Goal: Obtain resource: Obtain resource

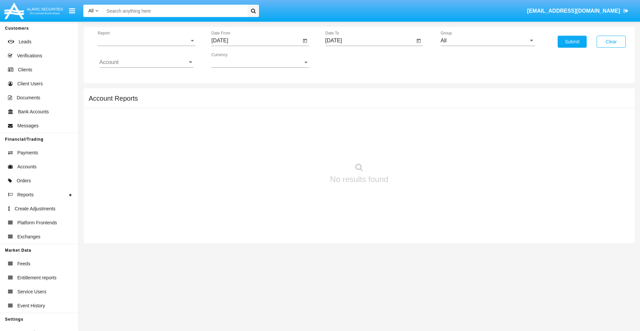
click at [146, 41] on span "Report" at bounding box center [144, 41] width 92 height 6
click at [144, 46] on span "Trades" at bounding box center [146, 46] width 94 height 16
click at [256, 41] on input "[DATE]" at bounding box center [256, 41] width 90 height 6
click at [233, 60] on span "[DATE]" at bounding box center [227, 60] width 15 height 5
click at [297, 147] on div "2025" at bounding box center [297, 147] width 21 height 12
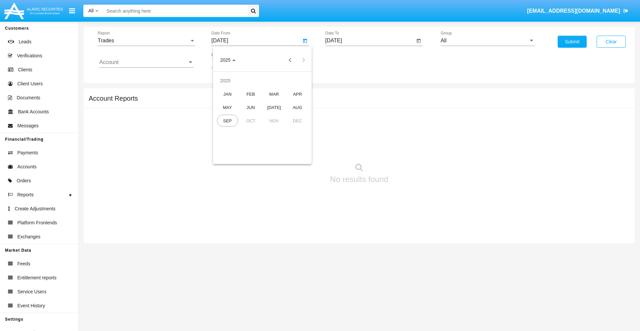
click at [251, 107] on div "JUN" at bounding box center [250, 107] width 21 height 12
click at [276, 142] on div "26" at bounding box center [276, 142] width 12 height 12
type input "06/26/25"
click at [369, 41] on input "[DATE]" at bounding box center [370, 41] width 90 height 6
click at [346, 60] on span "[DATE]" at bounding box center [341, 60] width 15 height 5
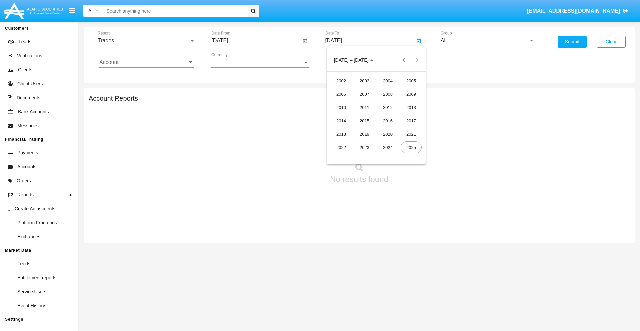
click at [411, 147] on div "2025" at bounding box center [410, 147] width 21 height 12
click at [341, 121] on div "SEP" at bounding box center [340, 121] width 21 height 12
click at [402, 142] on div "26" at bounding box center [403, 142] width 12 height 12
type input "[DATE]"
click at [487, 41] on input "All" at bounding box center [487, 41] width 94 height 6
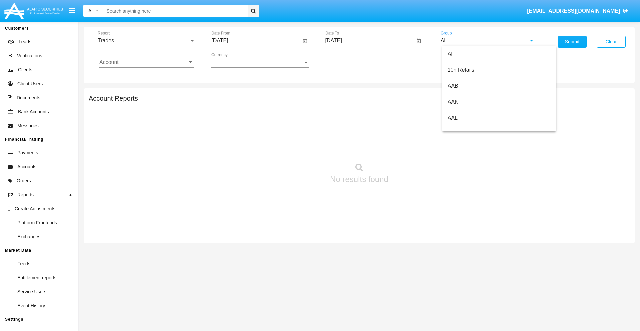
scroll to position [357, 0]
click at [469, 128] on span "Hammer Web Lite" at bounding box center [468, 129] width 43 height 6
type input "Hammer Web Lite"
click at [146, 62] on input "Account" at bounding box center [146, 62] width 94 height 6
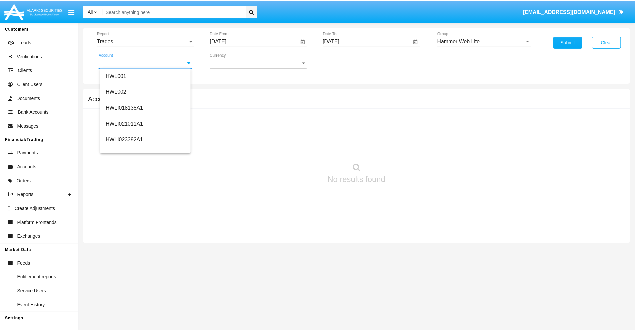
scroll to position [101, 0]
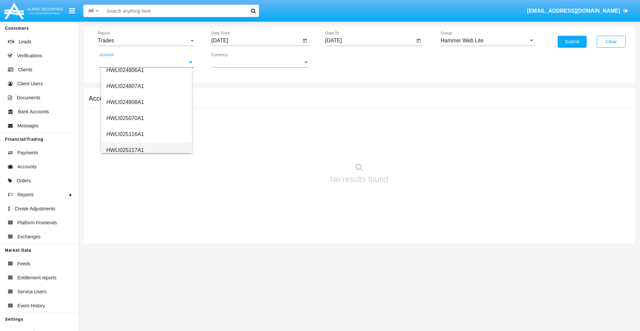
click at [125, 150] on span "HWLI025117A1" at bounding box center [125, 150] width 38 height 6
type input "HWLI025117A1"
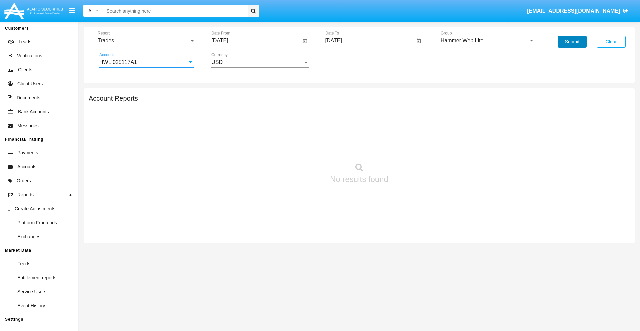
click at [572, 42] on button "Submit" at bounding box center [571, 42] width 29 height 12
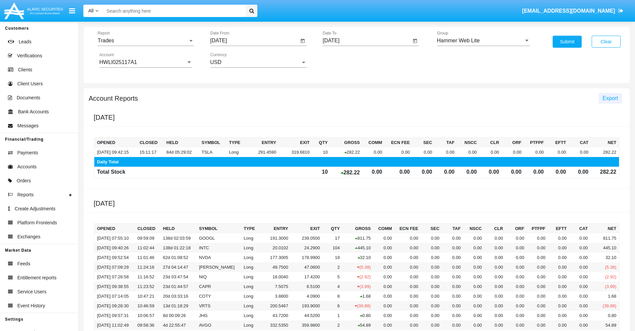
click at [610, 98] on span "Export" at bounding box center [609, 98] width 15 height 6
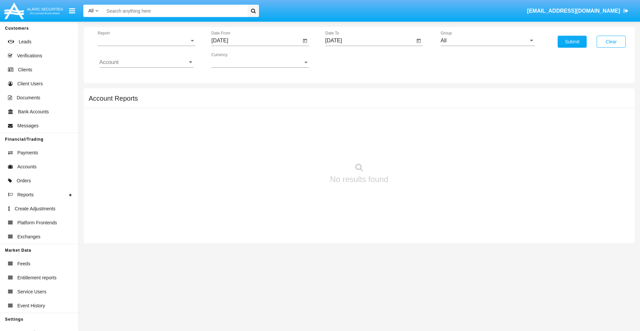
click at [146, 41] on span "Report" at bounding box center [144, 41] width 92 height 6
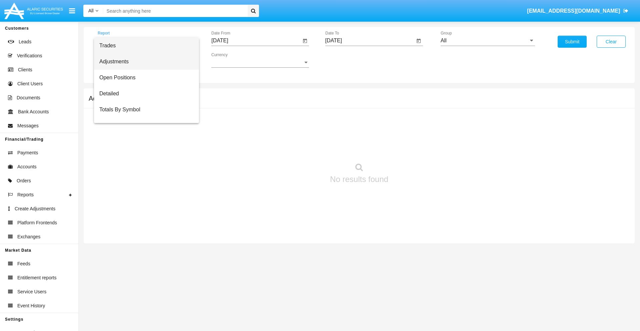
click at [144, 62] on span "Adjustments" at bounding box center [146, 62] width 94 height 16
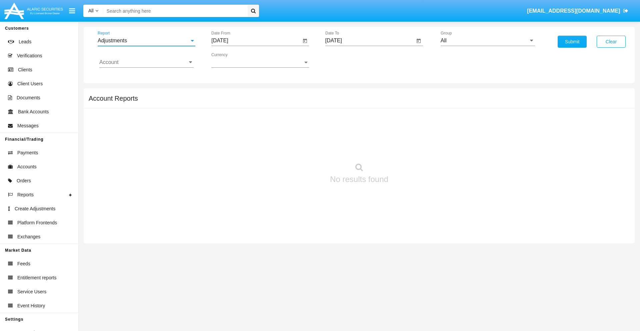
click at [256, 41] on input "[DATE]" at bounding box center [256, 41] width 90 height 6
click at [233, 60] on span "[DATE]" at bounding box center [227, 60] width 15 height 5
click at [297, 147] on div "2025" at bounding box center [297, 147] width 21 height 12
click at [297, 107] on div "AUG" at bounding box center [297, 107] width 21 height 12
click at [249, 142] on div "26" at bounding box center [249, 142] width 12 height 12
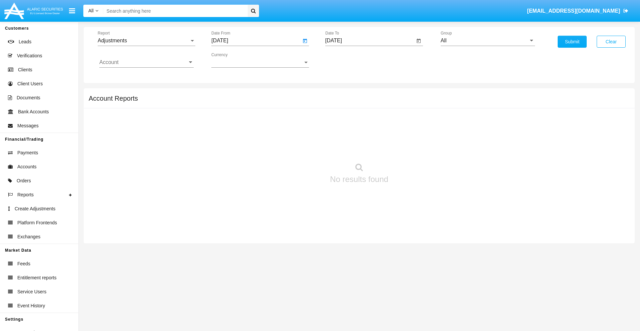
type input "[DATE]"
click at [369, 41] on input "[DATE]" at bounding box center [370, 41] width 90 height 6
click at [346, 60] on span "[DATE]" at bounding box center [341, 60] width 15 height 5
click at [411, 147] on div "2025" at bounding box center [410, 147] width 21 height 12
click at [341, 121] on div "SEP" at bounding box center [340, 121] width 21 height 12
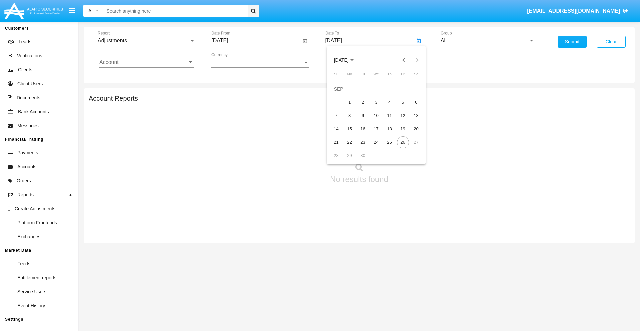
click at [402, 142] on div "26" at bounding box center [403, 142] width 12 height 12
type input "[DATE]"
click at [487, 41] on input "All" at bounding box center [487, 41] width 94 height 6
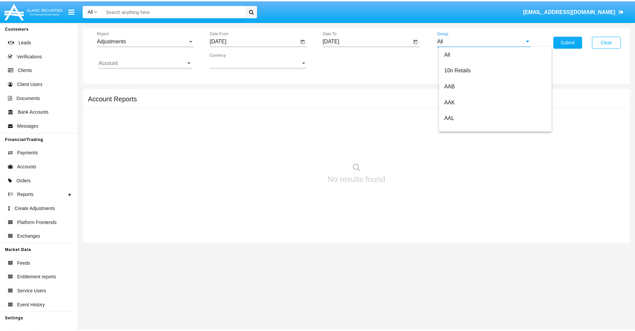
scroll to position [149, 0]
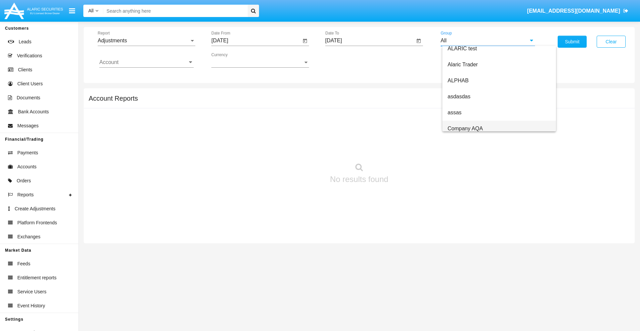
click at [465, 128] on span "Company AQA" at bounding box center [464, 129] width 35 height 6
type input "Company AQA"
click at [146, 62] on input "Account" at bounding box center [146, 62] width 94 height 6
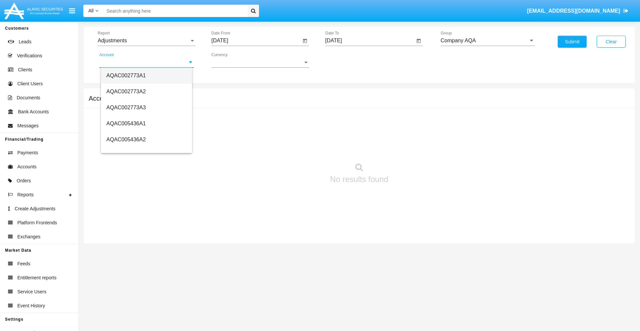
click at [126, 75] on span "AQAC002773A1" at bounding box center [125, 76] width 39 height 6
type input "AQAC002773A1"
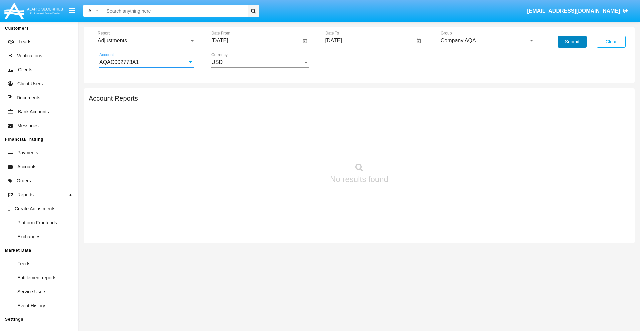
click at [572, 42] on button "Submit" at bounding box center [571, 42] width 29 height 12
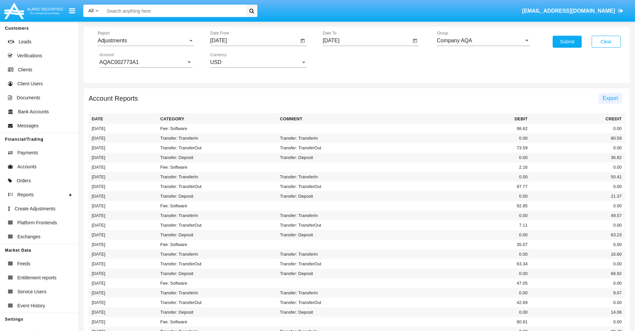
click at [610, 98] on span "Export" at bounding box center [609, 98] width 15 height 6
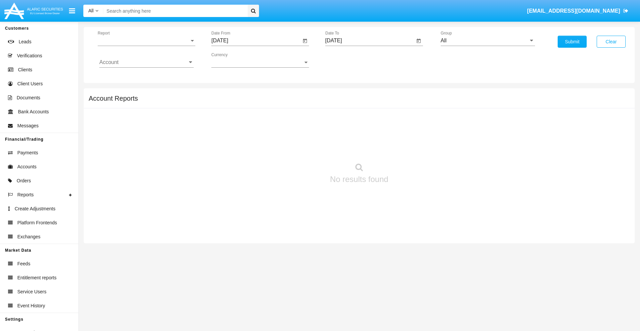
click at [146, 41] on span "Report" at bounding box center [144, 41] width 92 height 6
click at [144, 78] on span "Open Positions" at bounding box center [146, 78] width 94 height 16
click at [256, 41] on input "[DATE]" at bounding box center [256, 41] width 90 height 6
click at [233, 60] on span "[DATE]" at bounding box center [227, 60] width 15 height 5
click at [297, 147] on div "2025" at bounding box center [297, 147] width 21 height 12
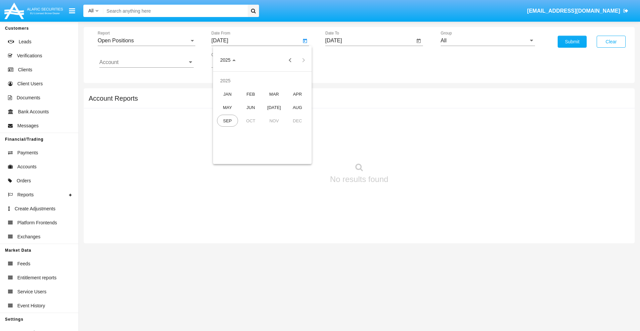
click at [297, 107] on div "AUG" at bounding box center [297, 107] width 21 height 12
click at [249, 142] on div "26" at bounding box center [249, 142] width 12 height 12
type input "08/26/25"
click at [369, 41] on input "[DATE]" at bounding box center [370, 41] width 90 height 6
click at [346, 60] on span "[DATE]" at bounding box center [341, 60] width 15 height 5
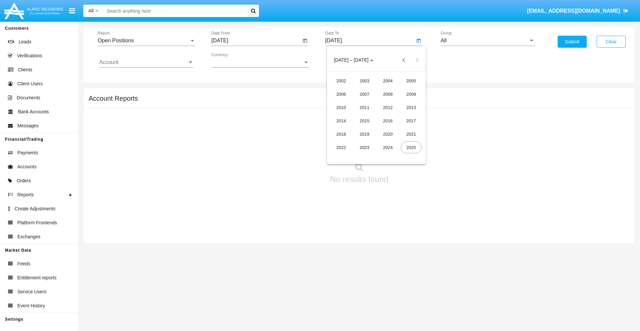
click at [411, 147] on div "2025" at bounding box center [410, 147] width 21 height 12
click at [341, 121] on div "SEP" at bounding box center [340, 121] width 21 height 12
click at [402, 142] on div "26" at bounding box center [403, 142] width 12 height 12
type input "[DATE]"
click at [487, 41] on input "All" at bounding box center [487, 41] width 94 height 6
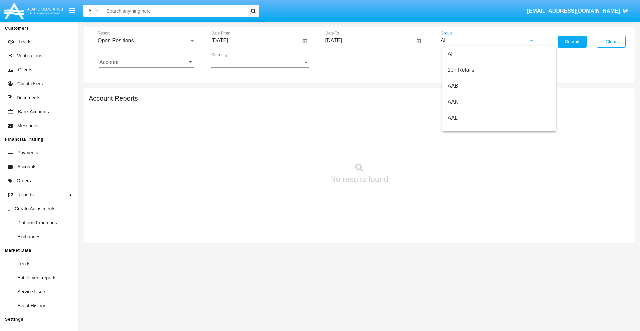
scroll to position [357, 0]
click at [469, 128] on span "Hammer Web Lite" at bounding box center [468, 129] width 43 height 6
type input "Hammer Web Lite"
click at [146, 62] on input "Account" at bounding box center [146, 62] width 94 height 6
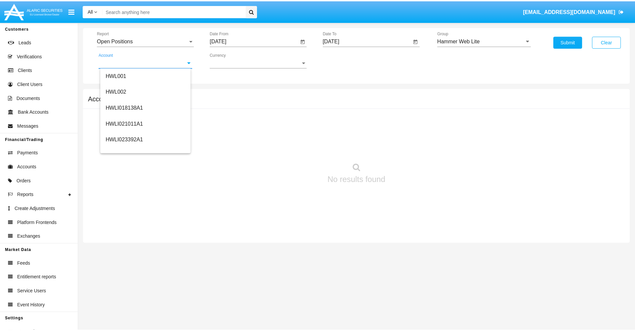
scroll to position [101, 0]
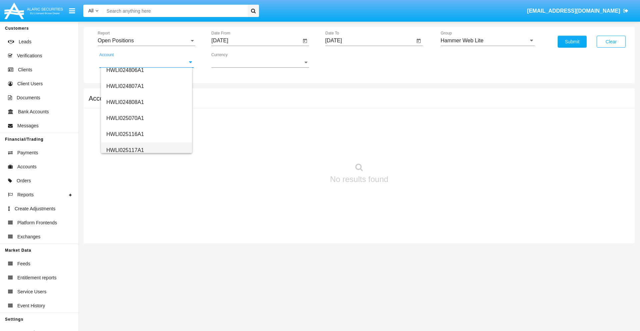
click at [125, 150] on span "HWLI025117A1" at bounding box center [125, 150] width 38 height 6
type input "HWLI025117A1"
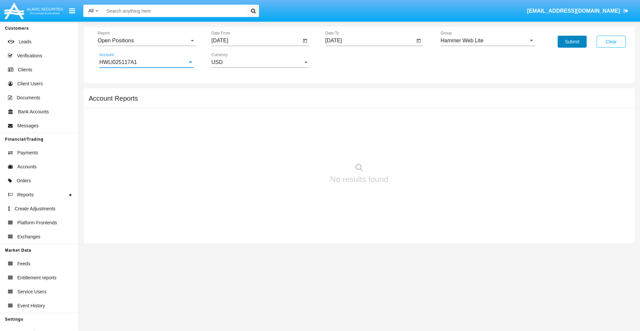
click at [572, 42] on button "Submit" at bounding box center [571, 42] width 29 height 12
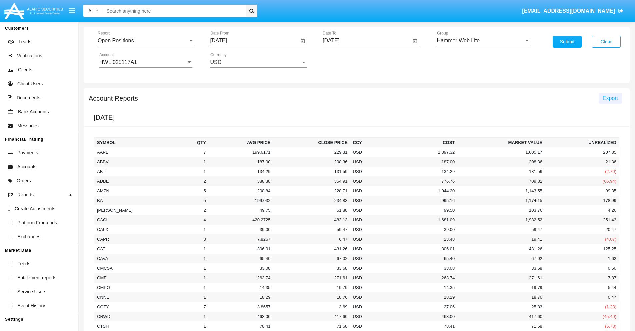
click at [610, 98] on span "Export" at bounding box center [609, 98] width 15 height 6
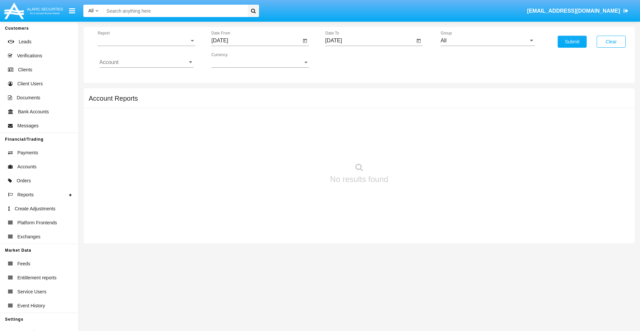
click at [146, 41] on span "Report" at bounding box center [144, 41] width 92 height 6
click at [144, 94] on span "Detailed" at bounding box center [146, 94] width 94 height 16
click at [256, 41] on input "[DATE]" at bounding box center [256, 41] width 90 height 6
click at [233, 60] on span "[DATE]" at bounding box center [227, 60] width 15 height 5
click at [297, 147] on div "2025" at bounding box center [297, 147] width 21 height 12
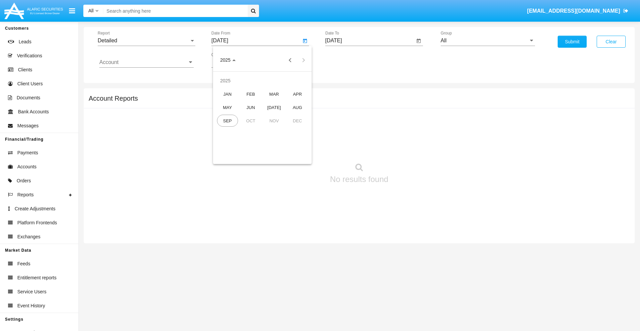
click at [227, 121] on div "SEP" at bounding box center [227, 121] width 21 height 12
click at [249, 129] on div "16" at bounding box center [249, 129] width 12 height 12
type input "[DATE]"
click at [369, 41] on input "[DATE]" at bounding box center [370, 41] width 90 height 6
click at [346, 60] on span "[DATE]" at bounding box center [341, 60] width 15 height 5
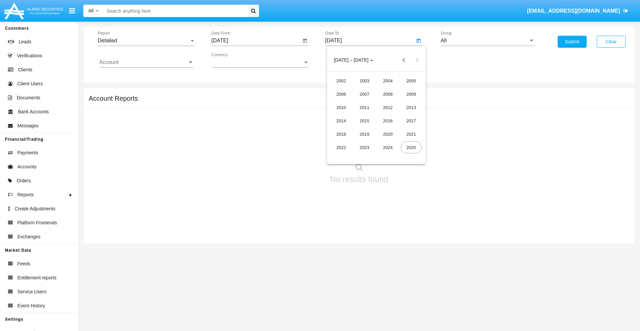
click at [411, 147] on div "2025" at bounding box center [410, 147] width 21 height 12
click at [341, 121] on div "SEP" at bounding box center [340, 121] width 21 height 12
click at [402, 142] on div "26" at bounding box center [403, 142] width 12 height 12
type input "[DATE]"
click at [487, 41] on input "All" at bounding box center [487, 41] width 94 height 6
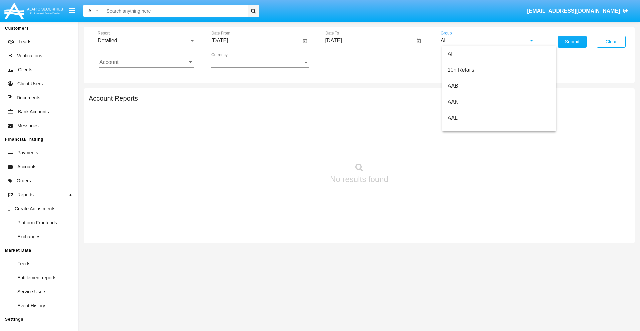
scroll to position [357, 0]
click at [469, 128] on span "Hammer Web Lite" at bounding box center [468, 129] width 43 height 6
type input "Hammer Web Lite"
click at [146, 62] on input "Account" at bounding box center [146, 62] width 94 height 6
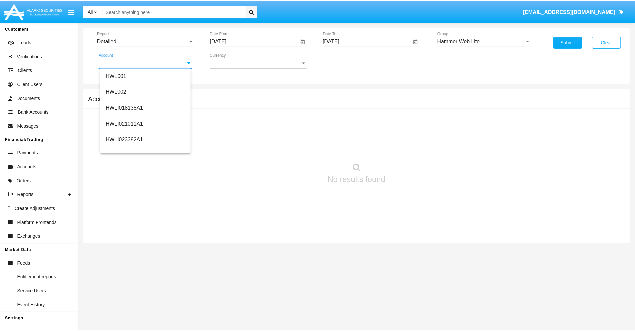
scroll to position [101, 0]
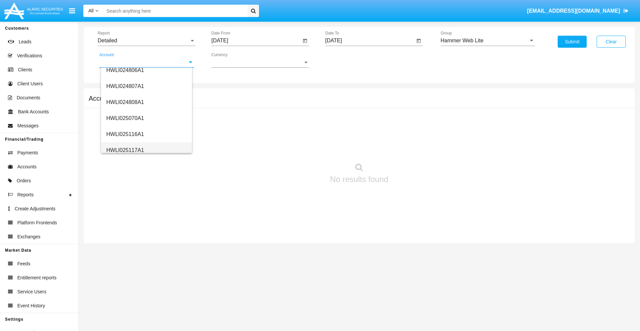
click at [125, 150] on span "HWLI025117A1" at bounding box center [125, 150] width 38 height 6
type input "HWLI025117A1"
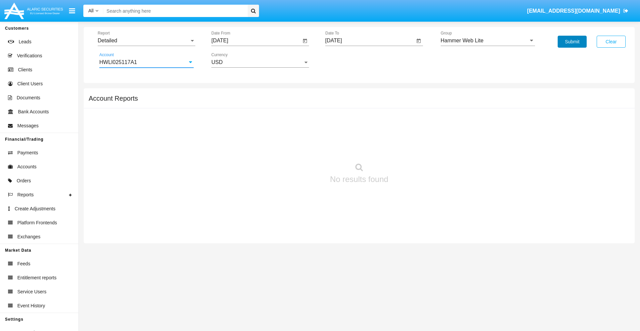
click at [572, 42] on button "Submit" at bounding box center [571, 42] width 29 height 12
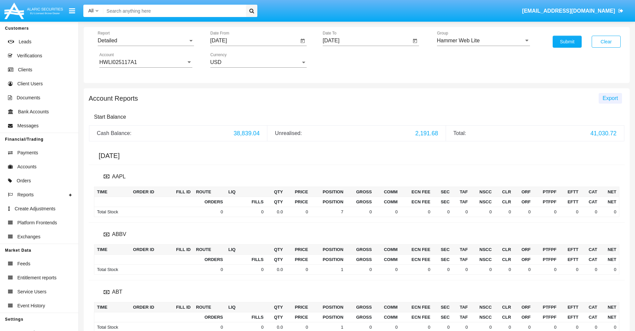
click at [610, 98] on span "Export" at bounding box center [609, 98] width 15 height 6
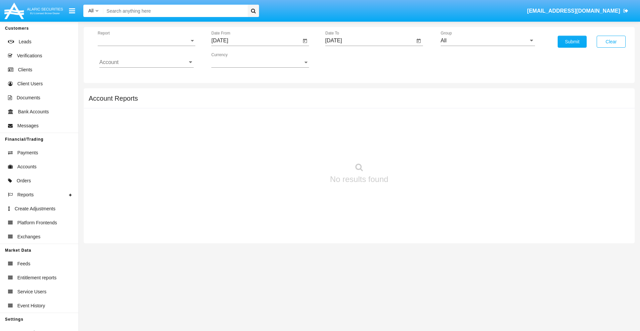
click at [146, 41] on span "Report" at bounding box center [144, 41] width 92 height 6
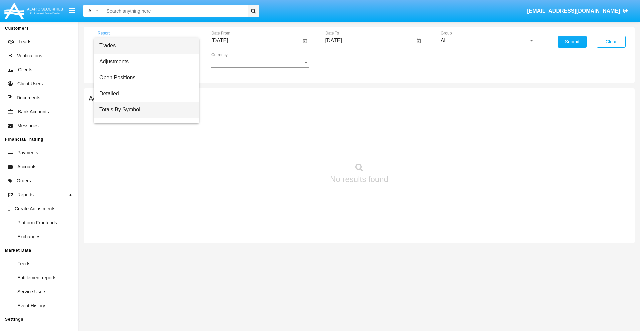
click at [144, 110] on span "Totals By Symbol" at bounding box center [146, 110] width 94 height 16
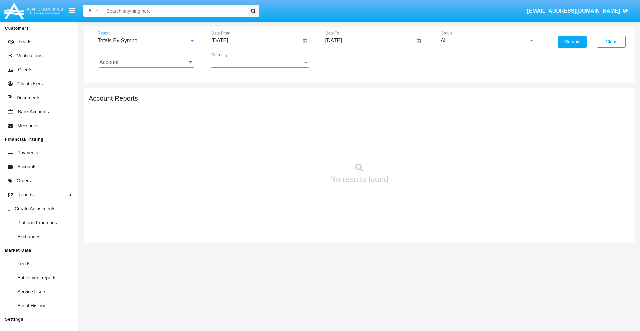
click at [256, 41] on input "[DATE]" at bounding box center [256, 41] width 90 height 6
click at [233, 60] on span "[DATE]" at bounding box center [227, 60] width 15 height 5
click at [297, 147] on div "2025" at bounding box center [297, 147] width 21 height 12
click at [297, 107] on div "AUG" at bounding box center [297, 107] width 21 height 12
click at [262, 142] on div "27" at bounding box center [262, 142] width 12 height 12
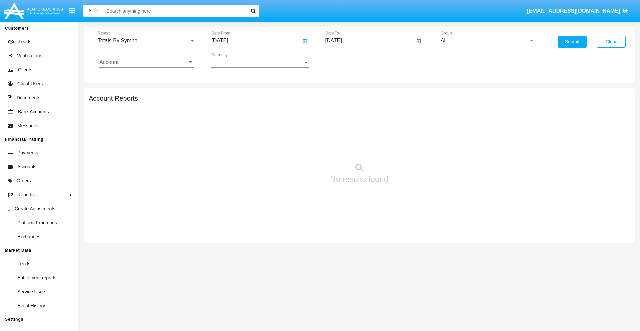
type input "08/27/25"
click at [369, 41] on input "[DATE]" at bounding box center [370, 41] width 90 height 6
click at [346, 60] on span "[DATE]" at bounding box center [341, 60] width 15 height 5
click at [411, 147] on div "2025" at bounding box center [410, 147] width 21 height 12
click at [341, 121] on div "SEP" at bounding box center [340, 121] width 21 height 12
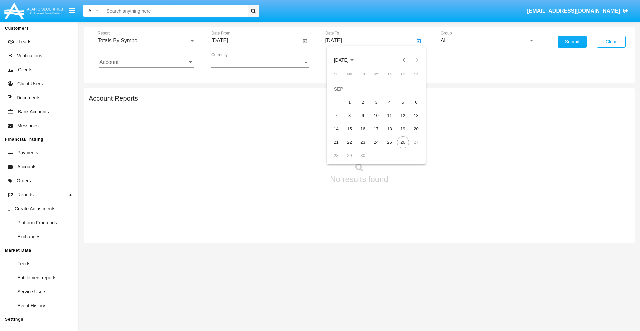
click at [402, 142] on div "26" at bounding box center [403, 142] width 12 height 12
type input "[DATE]"
click at [487, 41] on input "All" at bounding box center [487, 41] width 94 height 6
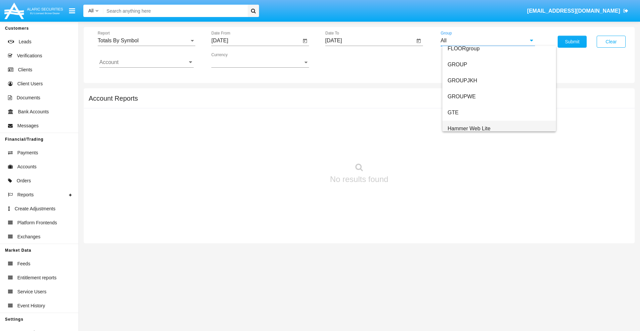
click at [469, 128] on span "Hammer Web Lite" at bounding box center [468, 129] width 43 height 6
type input "Hammer Web Lite"
click at [146, 62] on input "Account" at bounding box center [146, 62] width 94 height 6
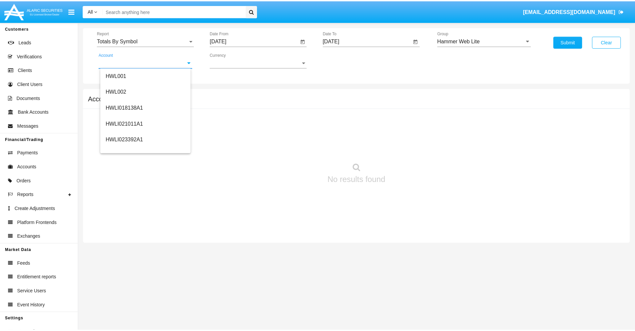
scroll to position [101, 0]
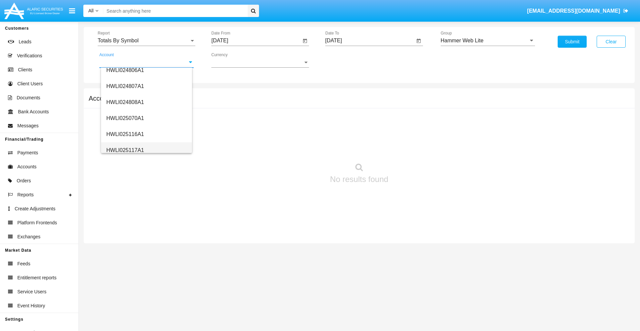
click at [125, 150] on span "HWLI025117A1" at bounding box center [125, 150] width 38 height 6
type input "HWLI025117A1"
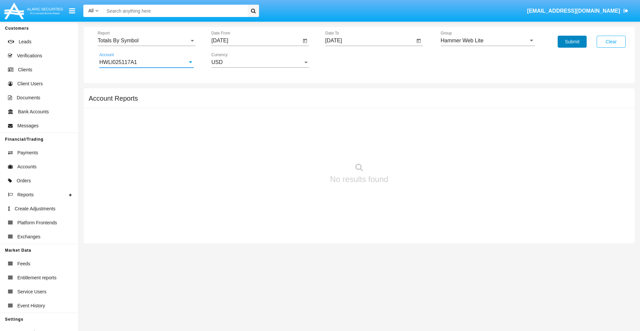
click at [572, 42] on button "Submit" at bounding box center [571, 42] width 29 height 12
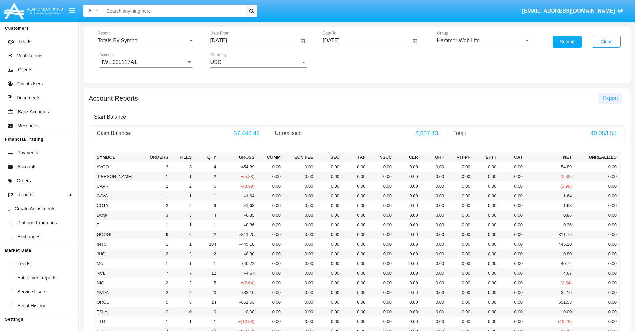
click at [610, 98] on span "Export" at bounding box center [609, 98] width 15 height 6
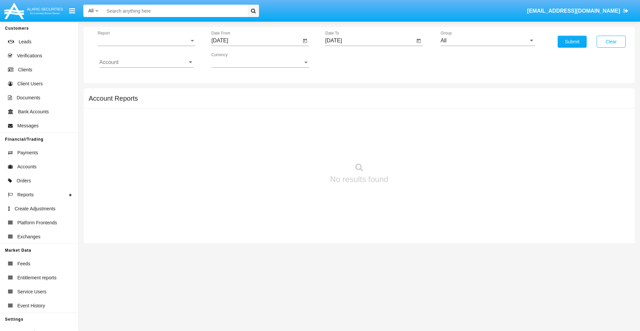
click at [146, 41] on span "Report" at bounding box center [144, 41] width 92 height 6
click at [144, 115] on span "Totals By Date" at bounding box center [146, 115] width 94 height 16
click at [256, 41] on input "[DATE]" at bounding box center [256, 41] width 90 height 6
click at [233, 60] on span "[DATE]" at bounding box center [227, 60] width 15 height 5
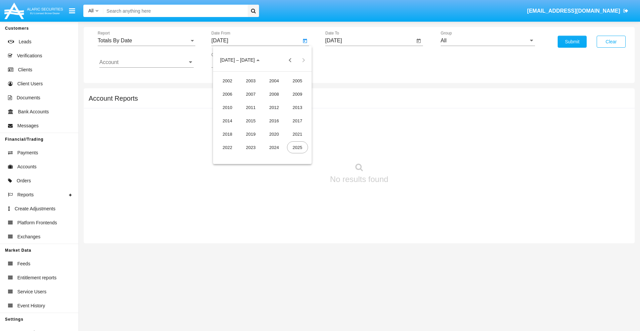
click at [297, 147] on div "2025" at bounding box center [297, 147] width 21 height 12
click at [227, 121] on div "SEP" at bounding box center [227, 121] width 21 height 12
click at [276, 115] on div "11" at bounding box center [276, 116] width 12 height 12
type input "09/11/25"
click at [369, 41] on input "[DATE]" at bounding box center [370, 41] width 90 height 6
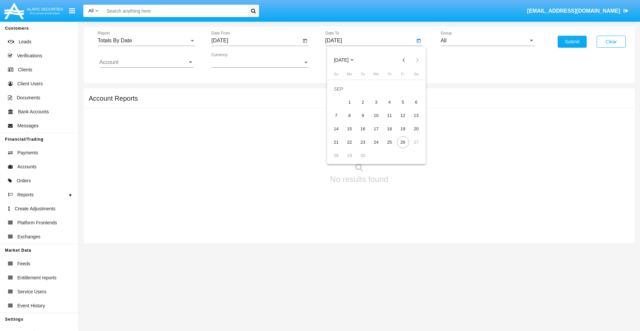
click at [346, 60] on span "[DATE]" at bounding box center [341, 60] width 15 height 5
click at [411, 147] on div "2025" at bounding box center [410, 147] width 21 height 12
click at [341, 121] on div "SEP" at bounding box center [340, 121] width 21 height 12
click at [402, 142] on div "26" at bounding box center [403, 142] width 12 height 12
type input "[DATE]"
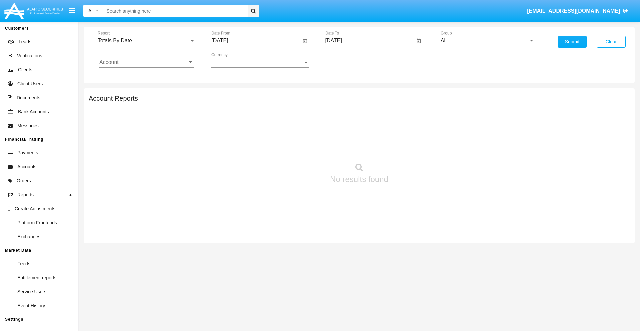
click at [487, 41] on input "All" at bounding box center [487, 41] width 94 height 6
click at [469, 128] on span "Hammer Web Lite" at bounding box center [468, 129] width 43 height 6
type input "Hammer Web Lite"
click at [146, 62] on input "Account" at bounding box center [146, 62] width 94 height 6
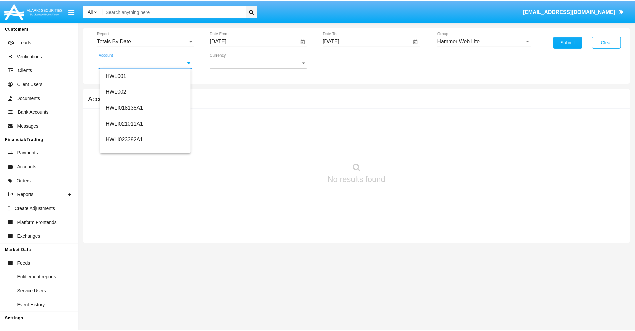
scroll to position [101, 0]
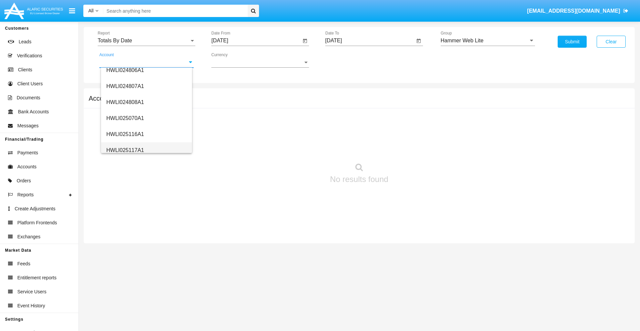
click at [125, 150] on span "HWLI025117A1" at bounding box center [125, 150] width 38 height 6
type input "HWLI025117A1"
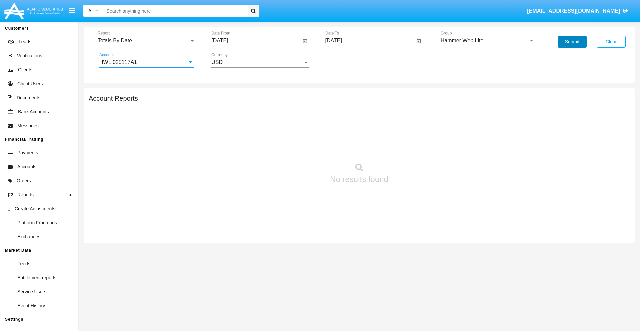
click at [572, 42] on button "Submit" at bounding box center [571, 42] width 29 height 12
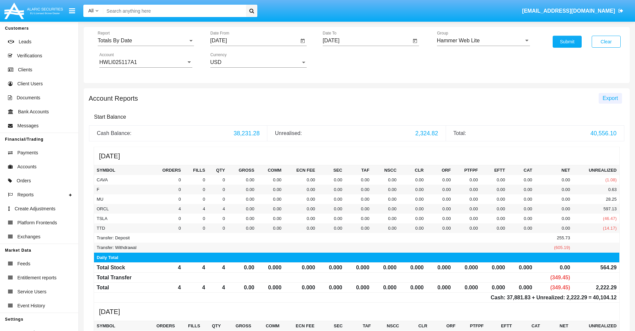
click at [610, 98] on span "Export" at bounding box center [609, 98] width 15 height 6
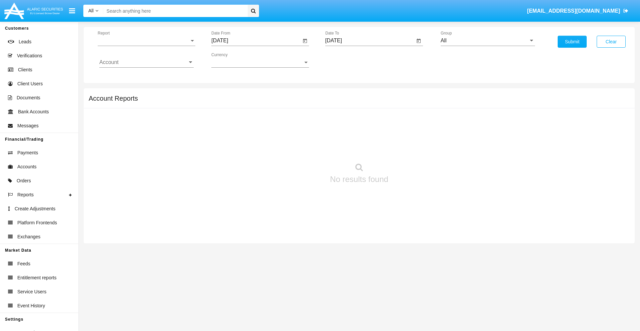
click at [146, 41] on span "Report" at bounding box center [144, 41] width 92 height 6
click at [144, 115] on span "Summary By Date" at bounding box center [146, 115] width 94 height 16
click at [256, 41] on input "[DATE]" at bounding box center [256, 41] width 90 height 6
click at [233, 60] on span "[DATE]" at bounding box center [227, 60] width 15 height 5
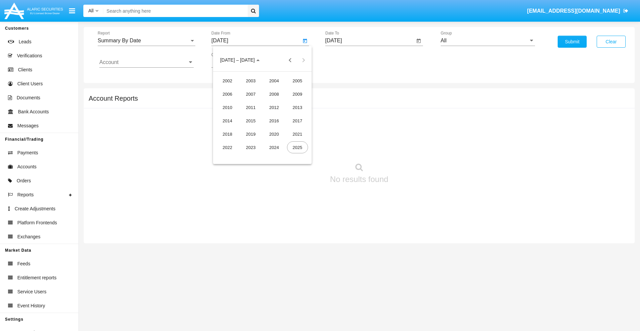
click at [297, 147] on div "2025" at bounding box center [297, 147] width 21 height 12
click at [227, 121] on div "SEP" at bounding box center [227, 121] width 21 height 12
click at [276, 115] on div "11" at bounding box center [276, 116] width 12 height 12
type input "09/11/25"
click at [369, 41] on input "[DATE]" at bounding box center [370, 41] width 90 height 6
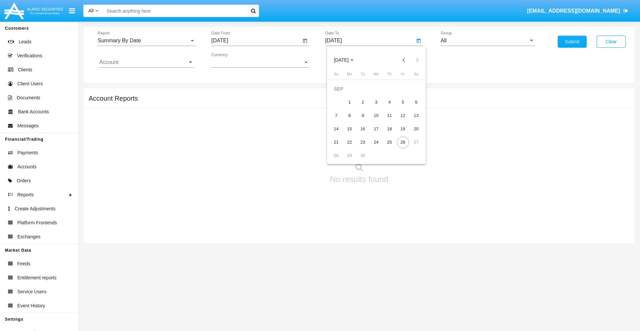
click at [346, 60] on span "[DATE]" at bounding box center [341, 60] width 15 height 5
click at [411, 147] on div "2025" at bounding box center [410, 147] width 21 height 12
click at [341, 121] on div "SEP" at bounding box center [340, 121] width 21 height 12
click at [402, 142] on div "26" at bounding box center [403, 142] width 12 height 12
type input "[DATE]"
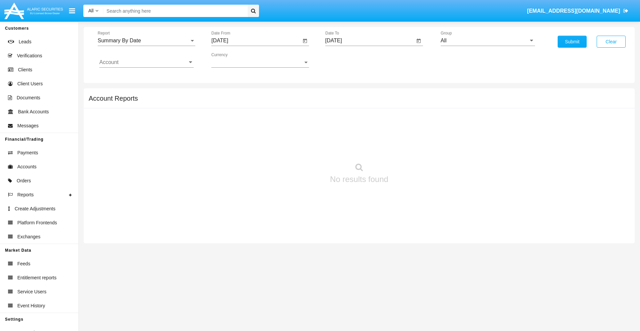
click at [487, 41] on input "All" at bounding box center [487, 41] width 94 height 6
click at [469, 128] on span "Hammer Web Lite" at bounding box center [468, 129] width 43 height 6
type input "Hammer Web Lite"
click at [146, 62] on input "Account" at bounding box center [146, 62] width 94 height 6
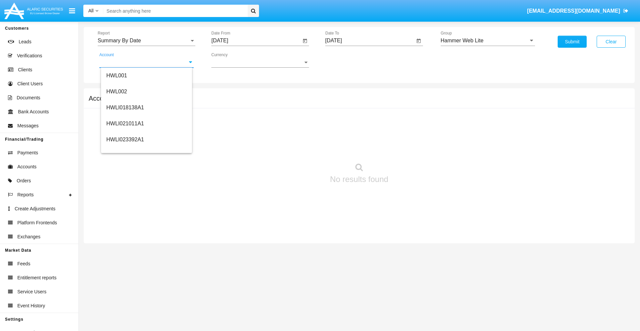
scroll to position [101, 0]
click at [125, 150] on span "HWLI025117A1" at bounding box center [125, 150] width 38 height 6
type input "HWLI025117A1"
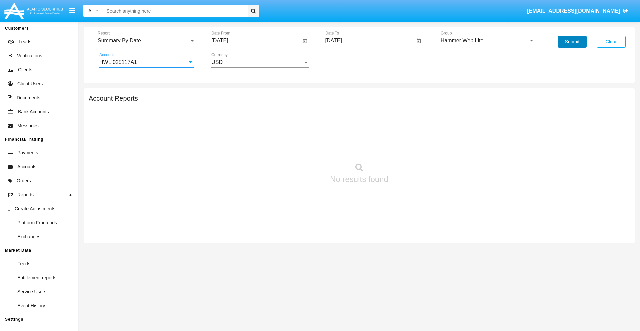
click at [572, 42] on button "Submit" at bounding box center [571, 42] width 29 height 12
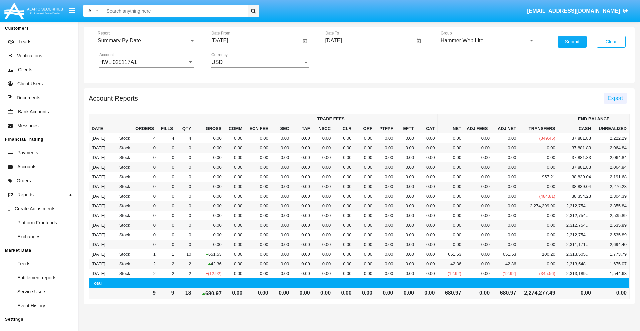
click at [615, 98] on span "Export" at bounding box center [614, 98] width 15 height 6
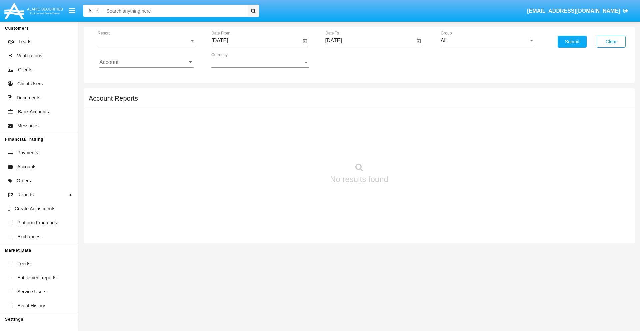
click at [146, 41] on span "Report" at bounding box center [144, 41] width 92 height 6
click at [144, 115] on span "Fees By Destination" at bounding box center [146, 115] width 94 height 16
click at [256, 41] on input "[DATE]" at bounding box center [256, 41] width 90 height 6
click at [233, 60] on span "[DATE]" at bounding box center [227, 60] width 15 height 5
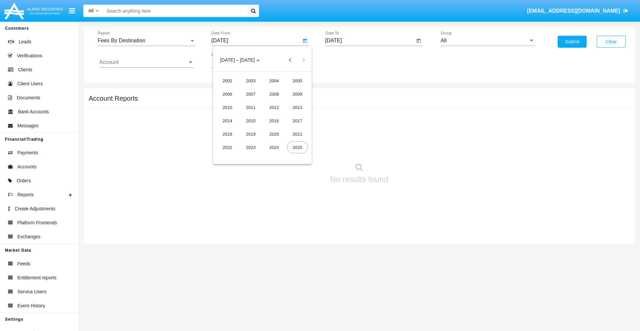
click at [297, 147] on div "2025" at bounding box center [297, 147] width 21 height 12
click at [251, 107] on div "JUN" at bounding box center [250, 107] width 21 height 12
click at [276, 142] on div "26" at bounding box center [276, 142] width 12 height 12
type input "[DATE]"
click at [369, 41] on input "[DATE]" at bounding box center [370, 41] width 90 height 6
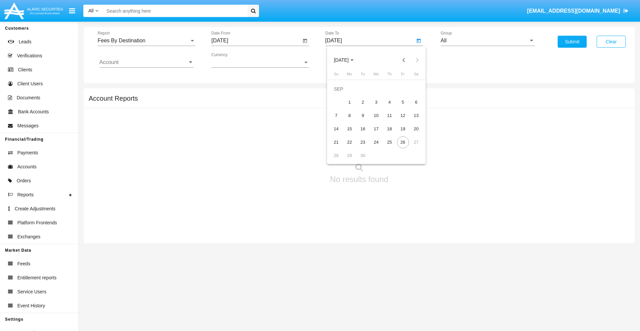
click at [346, 60] on span "[DATE]" at bounding box center [341, 60] width 15 height 5
click at [411, 147] on div "2025" at bounding box center [410, 147] width 21 height 12
click at [341, 121] on div "SEP" at bounding box center [340, 121] width 21 height 12
click at [402, 142] on div "26" at bounding box center [403, 142] width 12 height 12
type input "[DATE]"
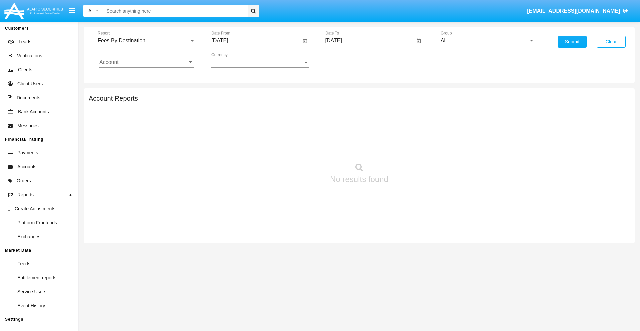
click at [487, 41] on input "All" at bounding box center [487, 41] width 94 height 6
click at [469, 128] on span "Hammer Web Lite" at bounding box center [468, 129] width 43 height 6
type input "Hammer Web Lite"
click at [146, 62] on input "Account" at bounding box center [146, 62] width 94 height 6
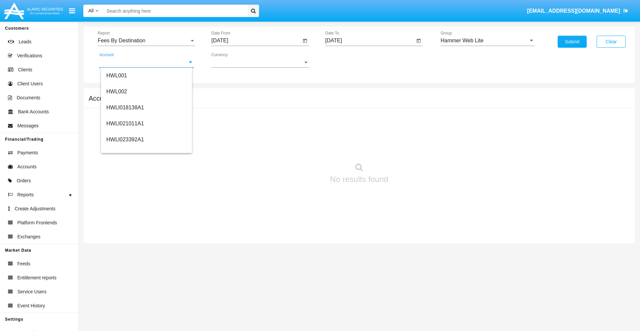
scroll to position [101, 0]
click at [125, 150] on span "HWLI025117A1" at bounding box center [125, 150] width 38 height 6
type input "HWLI025117A1"
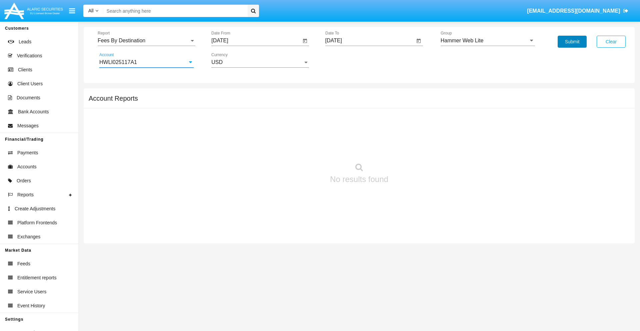
click at [572, 42] on button "Submit" at bounding box center [571, 42] width 29 height 12
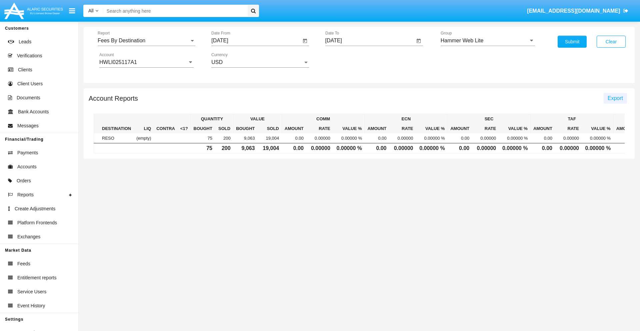
click at [615, 98] on span "Export" at bounding box center [614, 98] width 15 height 6
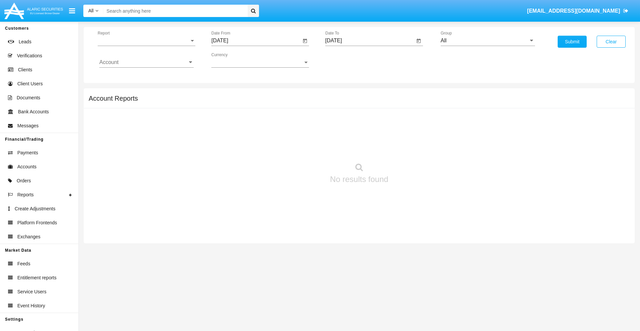
click at [146, 41] on span "Report" at bounding box center [144, 41] width 92 height 6
click at [144, 46] on span "Trades" at bounding box center [146, 46] width 94 height 16
click at [256, 41] on input "[DATE]" at bounding box center [256, 41] width 90 height 6
click at [233, 60] on span "[DATE]" at bounding box center [227, 60] width 15 height 5
click at [251, 134] on div "2019" at bounding box center [250, 134] width 21 height 12
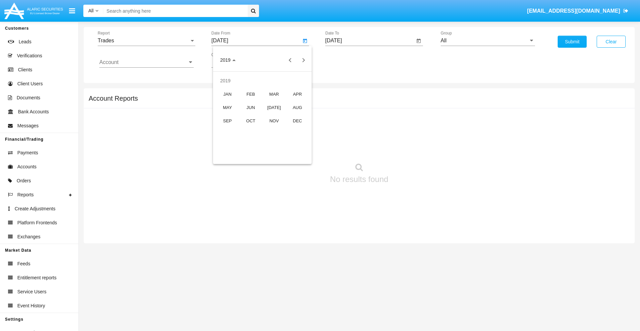
click at [227, 94] on div "JAN" at bounding box center [227, 94] width 21 height 12
click at [249, 102] on div "1" at bounding box center [249, 102] width 12 height 12
type input "[DATE]"
click at [369, 41] on input "[DATE]" at bounding box center [370, 41] width 90 height 6
click at [346, 60] on span "[DATE]" at bounding box center [341, 60] width 15 height 5
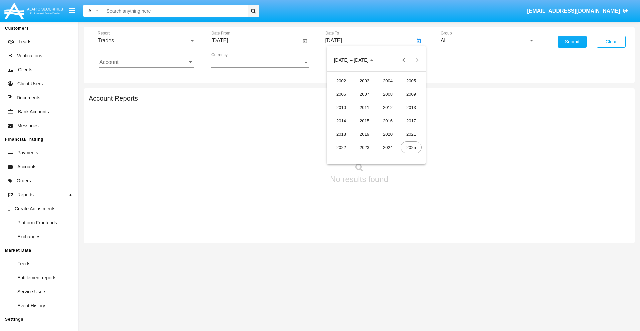
click at [364, 134] on div "2019" at bounding box center [364, 134] width 21 height 12
click at [341, 94] on div "JAN" at bounding box center [340, 94] width 21 height 12
click at [362, 102] on div "1" at bounding box center [363, 102] width 12 height 12
type input "[DATE]"
click at [146, 62] on input "Account" at bounding box center [146, 62] width 94 height 6
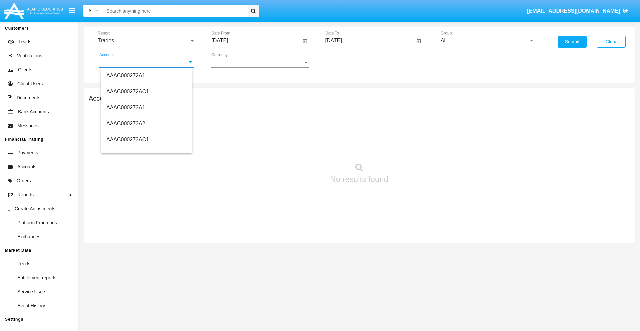
scroll to position [80029, 0]
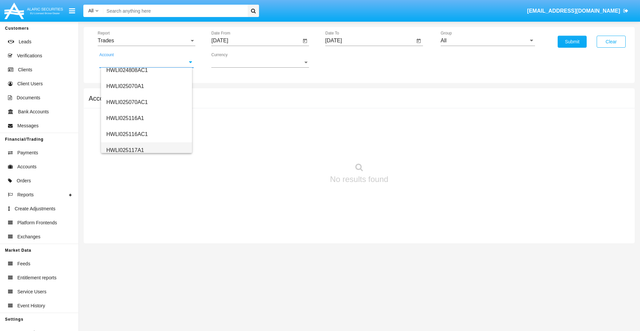
click at [125, 150] on span "HWLI025117A1" at bounding box center [125, 150] width 38 height 6
type input "HWLI025117A1"
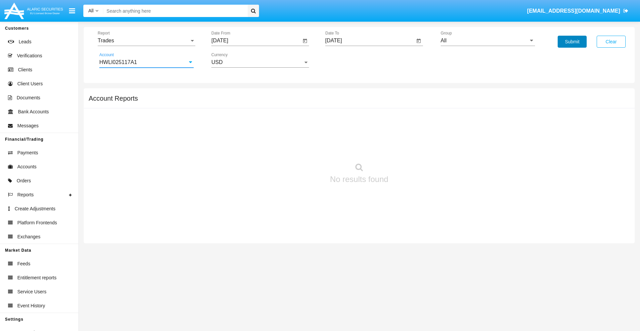
click at [572, 42] on button "Submit" at bounding box center [571, 42] width 29 height 12
click at [146, 41] on span "Report" at bounding box center [144, 41] width 92 height 6
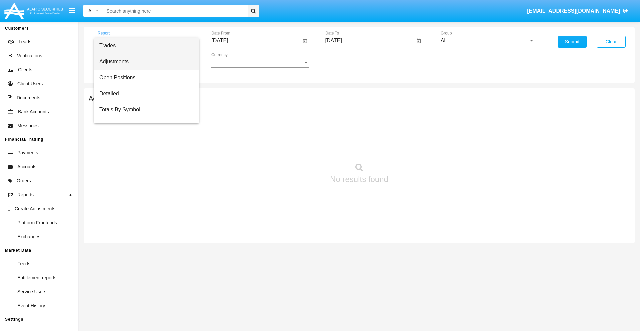
click at [144, 62] on span "Adjustments" at bounding box center [146, 62] width 94 height 16
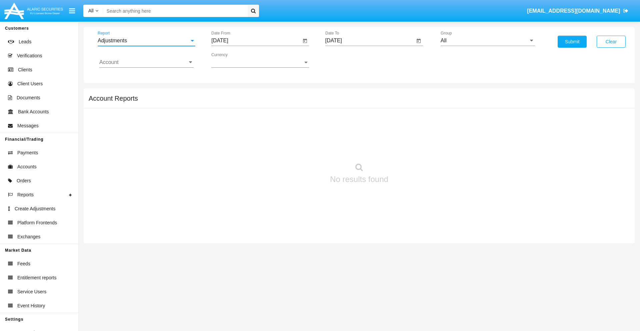
click at [256, 41] on input "[DATE]" at bounding box center [256, 41] width 90 height 6
click at [233, 60] on span "[DATE]" at bounding box center [227, 60] width 15 height 5
click at [251, 134] on div "2019" at bounding box center [250, 134] width 21 height 12
click at [227, 94] on div "JAN" at bounding box center [227, 94] width 21 height 12
click at [249, 102] on div "1" at bounding box center [249, 102] width 12 height 12
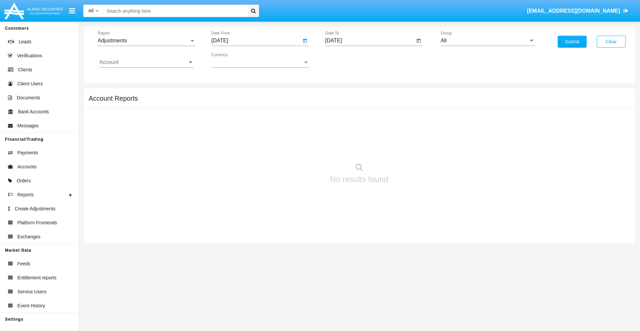
type input "[DATE]"
click at [369, 41] on input "[DATE]" at bounding box center [370, 41] width 90 height 6
click at [346, 60] on span "[DATE]" at bounding box center [341, 60] width 15 height 5
click at [364, 134] on div "2019" at bounding box center [364, 134] width 21 height 12
click at [341, 94] on div "JAN" at bounding box center [340, 94] width 21 height 12
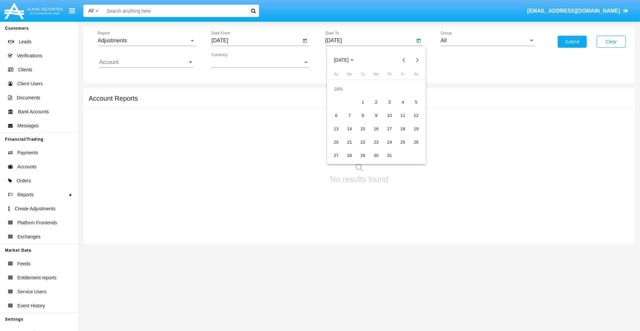
click at [362, 102] on div "1" at bounding box center [363, 102] width 12 height 12
type input "[DATE]"
click at [146, 62] on input "Account" at bounding box center [146, 62] width 94 height 6
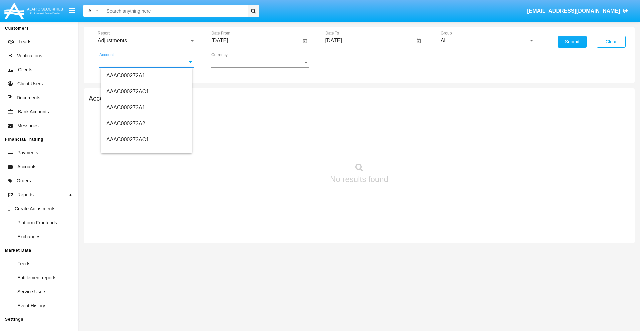
scroll to position [80029, 0]
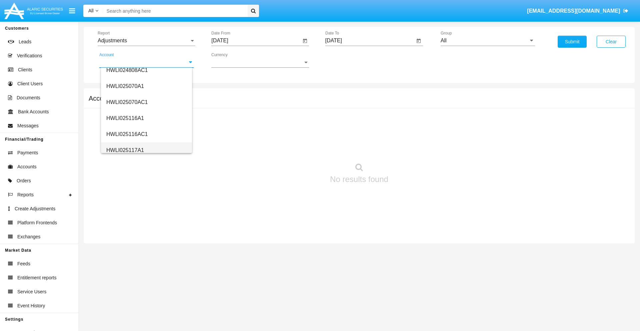
click at [125, 150] on span "HWLI025117A1" at bounding box center [125, 150] width 38 height 6
type input "HWLI025117A1"
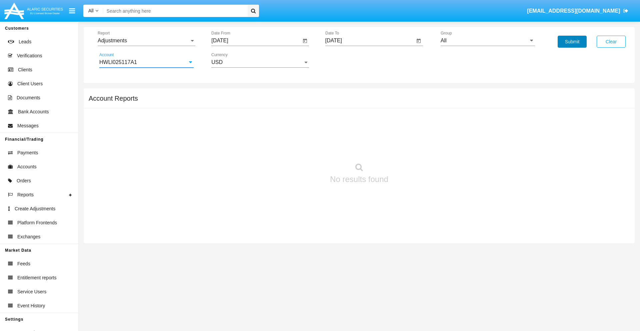
click at [572, 42] on button "Submit" at bounding box center [571, 42] width 29 height 12
click at [146, 41] on span "Report" at bounding box center [144, 41] width 92 height 6
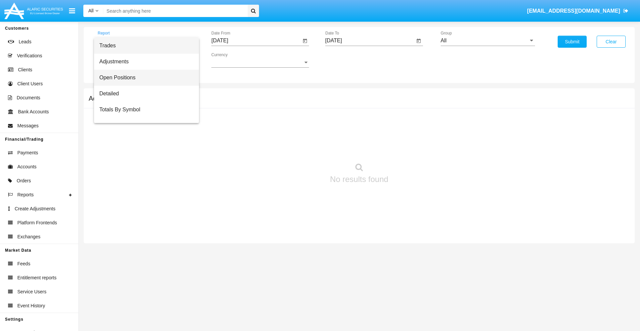
click at [144, 78] on span "Open Positions" at bounding box center [146, 78] width 94 height 16
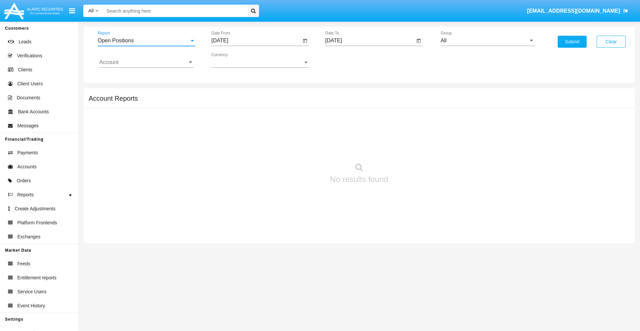
click at [256, 41] on input "[DATE]" at bounding box center [256, 41] width 90 height 6
click at [233, 60] on span "[DATE]" at bounding box center [227, 60] width 15 height 5
click at [251, 134] on div "2019" at bounding box center [250, 134] width 21 height 12
click at [227, 94] on div "JAN" at bounding box center [227, 94] width 21 height 12
click at [249, 102] on div "1" at bounding box center [249, 102] width 12 height 12
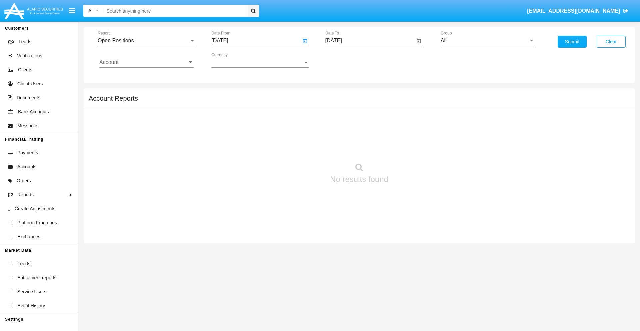
type input "[DATE]"
click at [369, 41] on input "[DATE]" at bounding box center [370, 41] width 90 height 6
click at [346, 60] on span "[DATE]" at bounding box center [341, 60] width 15 height 5
click at [364, 134] on div "2019" at bounding box center [364, 134] width 21 height 12
click at [341, 94] on div "JAN" at bounding box center [340, 94] width 21 height 12
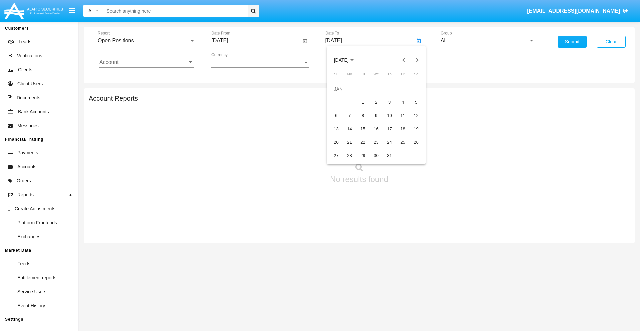
click at [362, 102] on div "1" at bounding box center [363, 102] width 12 height 12
type input "[DATE]"
click at [146, 62] on input "Account" at bounding box center [146, 62] width 94 height 6
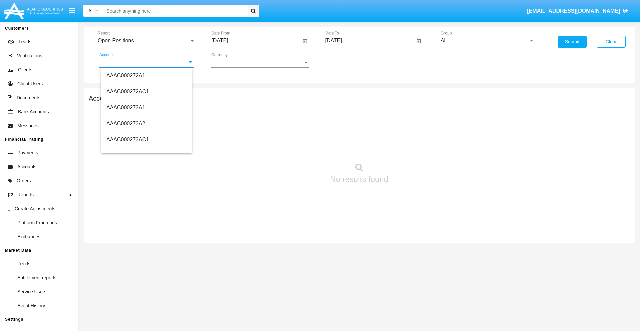
scroll to position [80029, 0]
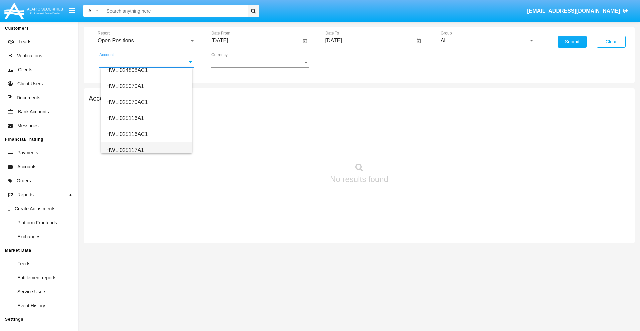
click at [125, 150] on span "HWLI025117A1" at bounding box center [125, 150] width 38 height 6
type input "HWLI025117A1"
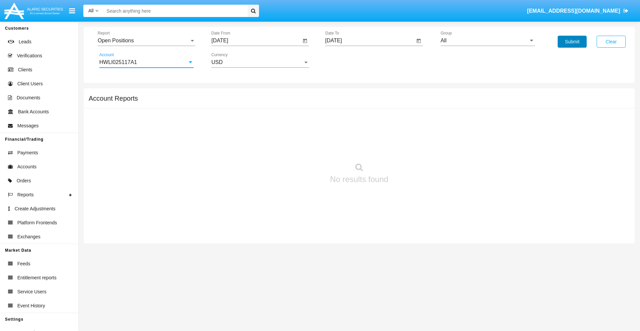
click at [572, 42] on button "Submit" at bounding box center [571, 42] width 29 height 12
click at [146, 41] on span "Report" at bounding box center [144, 41] width 92 height 6
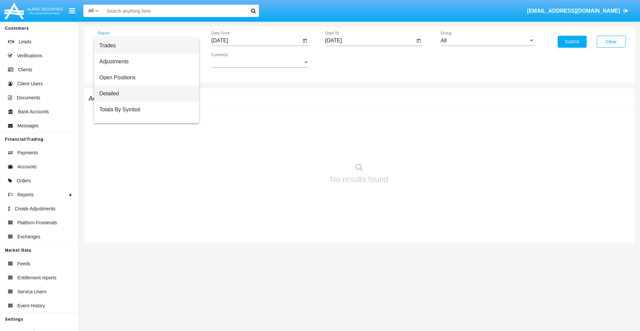
click at [144, 94] on span "Detailed" at bounding box center [146, 94] width 94 height 16
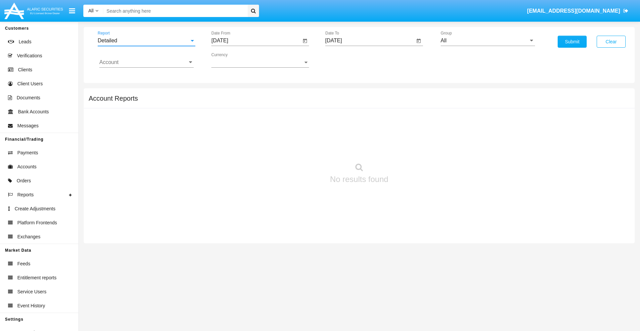
click at [256, 41] on input "[DATE]" at bounding box center [256, 41] width 90 height 6
click at [233, 60] on span "[DATE]" at bounding box center [227, 60] width 15 height 5
click at [251, 134] on div "2019" at bounding box center [250, 134] width 21 height 12
click at [227, 94] on div "JAN" at bounding box center [227, 94] width 21 height 12
click at [249, 102] on div "1" at bounding box center [249, 102] width 12 height 12
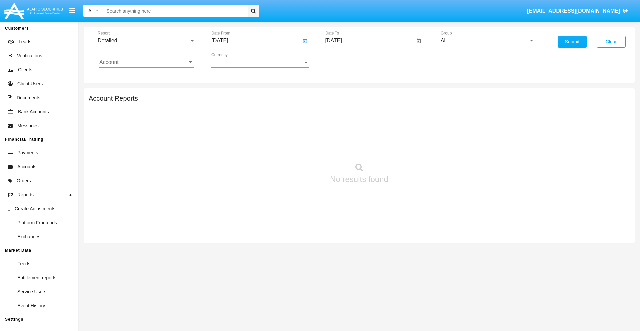
type input "[DATE]"
click at [369, 41] on input "[DATE]" at bounding box center [370, 41] width 90 height 6
click at [346, 60] on span "[DATE]" at bounding box center [341, 60] width 15 height 5
click at [364, 134] on div "2019" at bounding box center [364, 134] width 21 height 12
click at [341, 94] on div "JAN" at bounding box center [340, 94] width 21 height 12
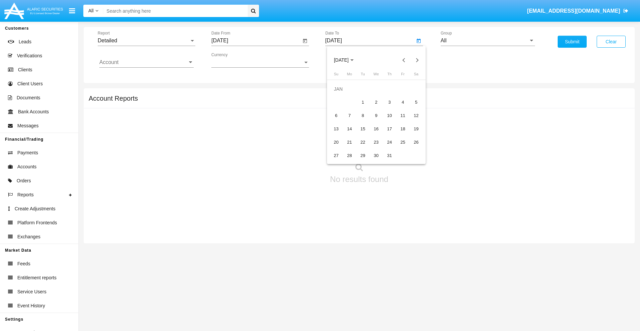
click at [362, 102] on div "1" at bounding box center [363, 102] width 12 height 12
type input "[DATE]"
click at [146, 62] on input "Account" at bounding box center [146, 62] width 94 height 6
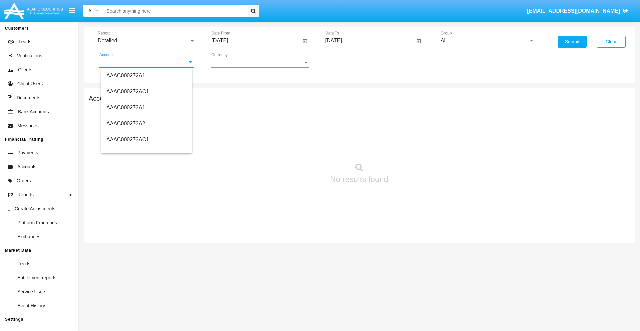
scroll to position [80029, 0]
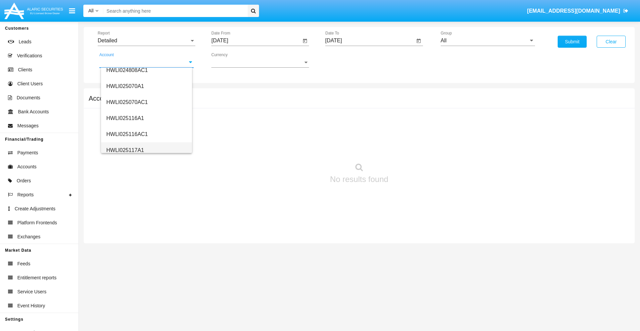
click at [125, 150] on span "HWLI025117A1" at bounding box center [125, 150] width 38 height 6
type input "HWLI025117A1"
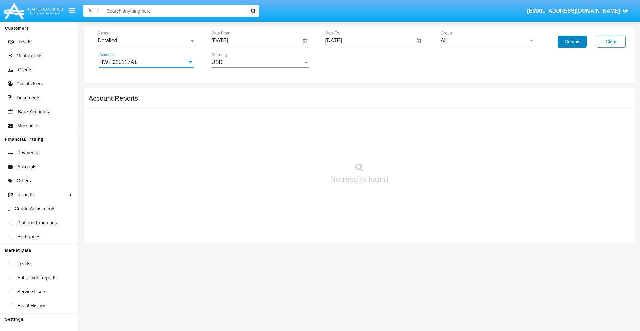
click at [572, 42] on button "Submit" at bounding box center [571, 42] width 29 height 12
click at [146, 41] on span "Report" at bounding box center [144, 41] width 92 height 6
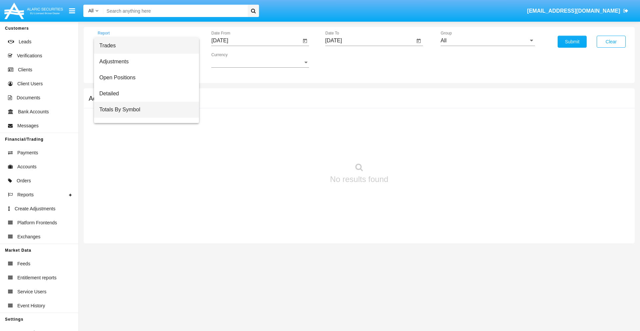
click at [144, 110] on span "Totals By Symbol" at bounding box center [146, 110] width 94 height 16
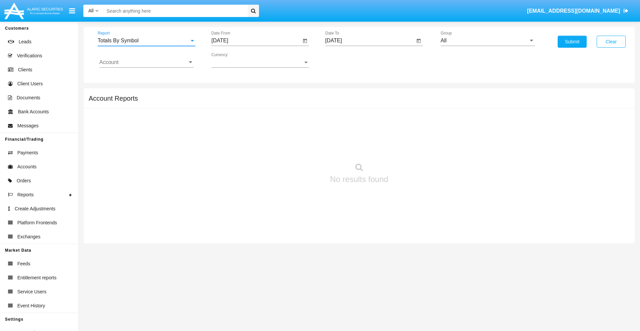
click at [256, 41] on input "[DATE]" at bounding box center [256, 41] width 90 height 6
click at [233, 60] on span "[DATE]" at bounding box center [227, 60] width 15 height 5
click at [251, 134] on div "2019" at bounding box center [250, 134] width 21 height 12
click at [227, 94] on div "JAN" at bounding box center [227, 94] width 21 height 12
click at [249, 102] on div "1" at bounding box center [249, 102] width 12 height 12
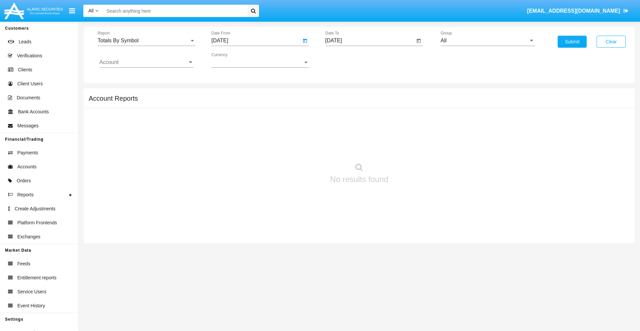
type input "[DATE]"
click at [369, 41] on input "[DATE]" at bounding box center [370, 41] width 90 height 6
click at [346, 60] on span "[DATE]" at bounding box center [341, 60] width 15 height 5
click at [364, 134] on div "2019" at bounding box center [364, 134] width 21 height 12
click at [341, 94] on div "JAN" at bounding box center [340, 94] width 21 height 12
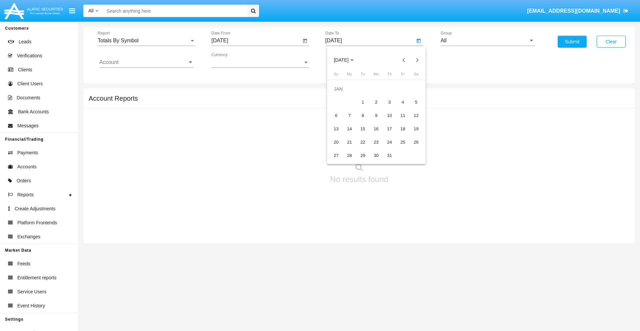
click at [362, 102] on div "1" at bounding box center [363, 102] width 12 height 12
type input "[DATE]"
click at [146, 62] on input "Account" at bounding box center [146, 62] width 94 height 6
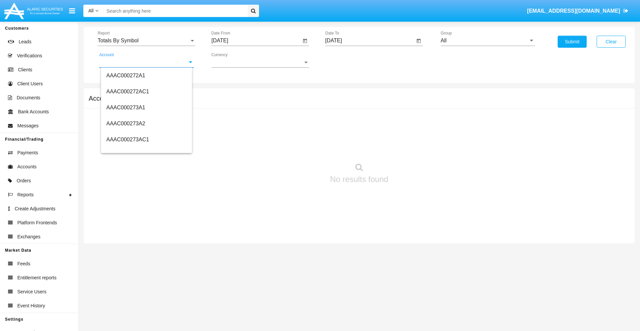
scroll to position [80029, 0]
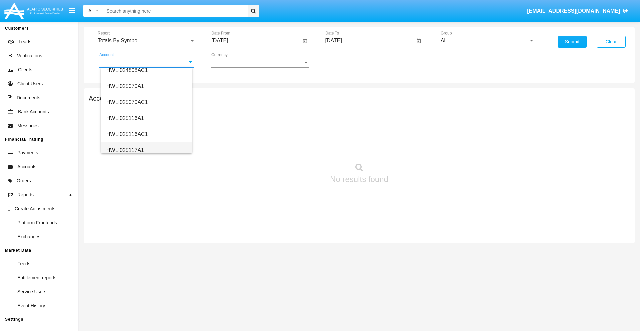
click at [125, 150] on span "HWLI025117A1" at bounding box center [125, 150] width 38 height 6
type input "HWLI025117A1"
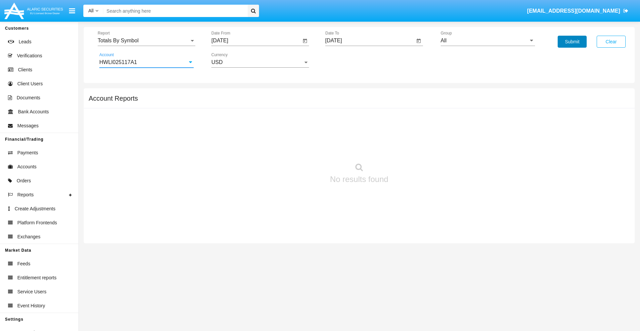
click at [572, 42] on button "Submit" at bounding box center [571, 42] width 29 height 12
click at [146, 41] on span "Report" at bounding box center [144, 41] width 92 height 6
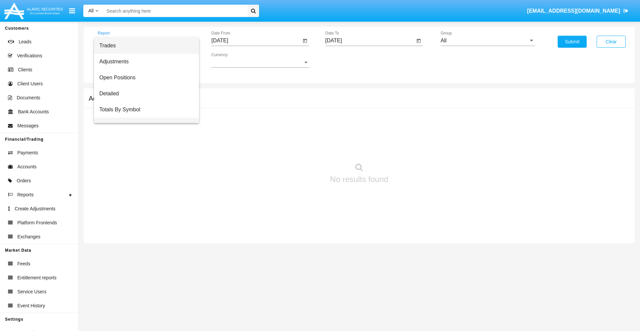
click at [144, 118] on span "Totals By Date" at bounding box center [146, 126] width 94 height 16
click at [256, 41] on input "[DATE]" at bounding box center [256, 41] width 90 height 6
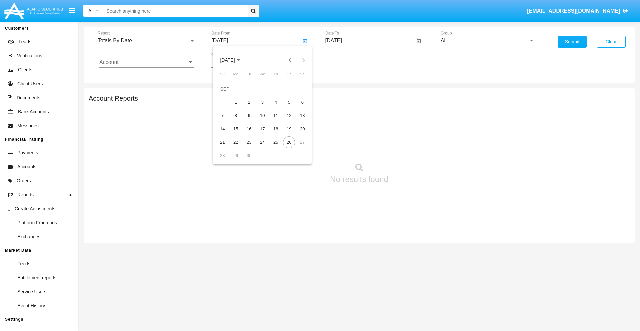
click at [233, 60] on span "[DATE]" at bounding box center [227, 60] width 15 height 5
click at [251, 134] on div "2019" at bounding box center [250, 134] width 21 height 12
click at [227, 94] on div "JAN" at bounding box center [227, 94] width 21 height 12
click at [249, 102] on div "1" at bounding box center [249, 102] width 12 height 12
type input "[DATE]"
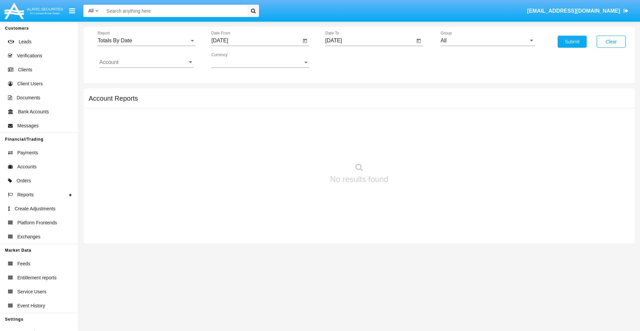
click at [369, 41] on input "[DATE]" at bounding box center [370, 41] width 90 height 6
click at [346, 60] on span "[DATE]" at bounding box center [341, 60] width 15 height 5
click at [364, 134] on div "2019" at bounding box center [364, 134] width 21 height 12
click at [341, 94] on div "JAN" at bounding box center [340, 94] width 21 height 12
click at [362, 102] on div "1" at bounding box center [363, 102] width 12 height 12
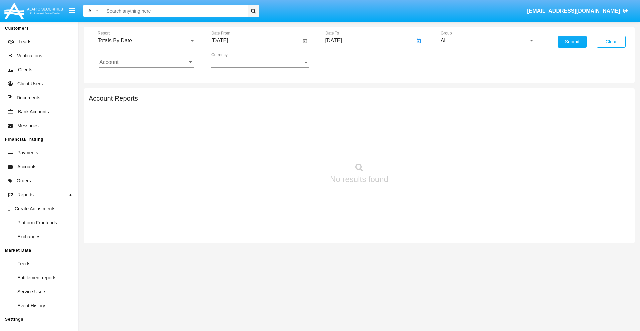
type input "[DATE]"
click at [146, 62] on input "Account" at bounding box center [146, 62] width 94 height 6
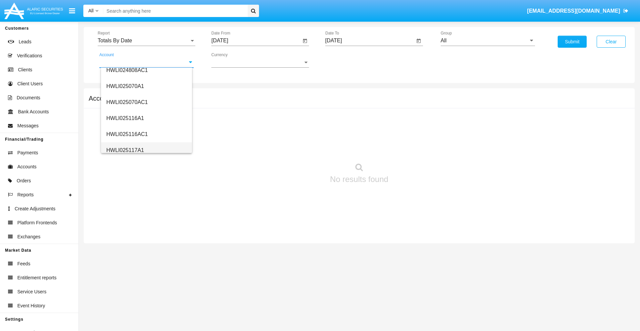
click at [125, 150] on span "HWLI025117A1" at bounding box center [125, 150] width 38 height 6
type input "HWLI025117A1"
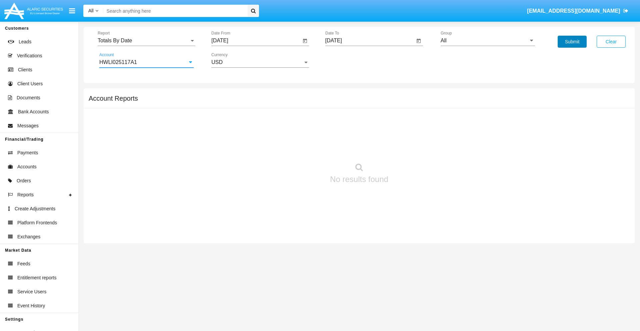
click at [572, 42] on button "Submit" at bounding box center [571, 42] width 29 height 12
click at [146, 41] on span "Report" at bounding box center [144, 41] width 92 height 6
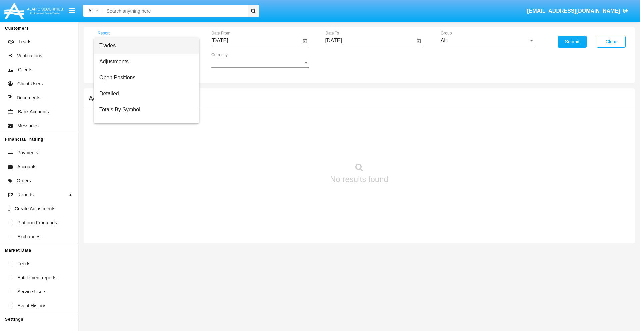
click at [144, 134] on span "Summary By Date" at bounding box center [146, 142] width 94 height 16
click at [256, 41] on input "[DATE]" at bounding box center [256, 41] width 90 height 6
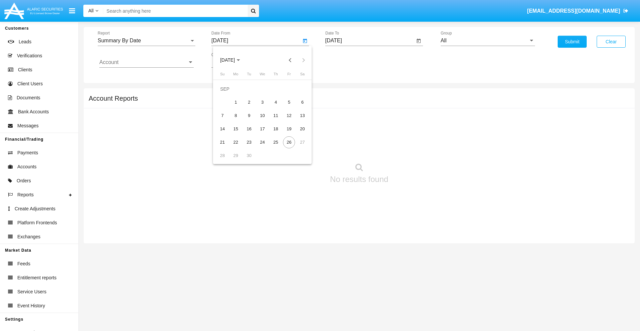
click at [233, 60] on span "[DATE]" at bounding box center [227, 60] width 15 height 5
click at [251, 134] on div "2019" at bounding box center [250, 134] width 21 height 12
click at [227, 94] on div "JAN" at bounding box center [227, 94] width 21 height 12
click at [249, 102] on div "1" at bounding box center [249, 102] width 12 height 12
type input "[DATE]"
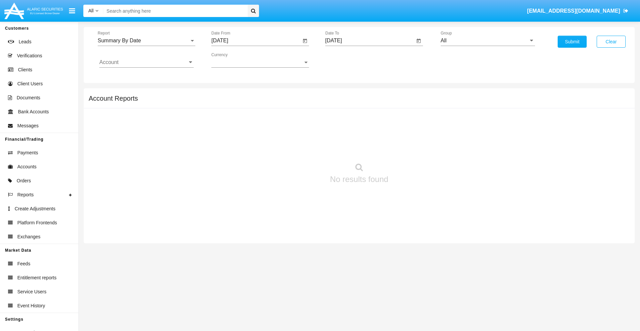
click at [369, 41] on input "[DATE]" at bounding box center [370, 41] width 90 height 6
click at [346, 60] on span "[DATE]" at bounding box center [341, 60] width 15 height 5
click at [364, 134] on div "2019" at bounding box center [364, 134] width 21 height 12
click at [341, 94] on div "JAN" at bounding box center [340, 94] width 21 height 12
click at [362, 102] on div "1" at bounding box center [363, 102] width 12 height 12
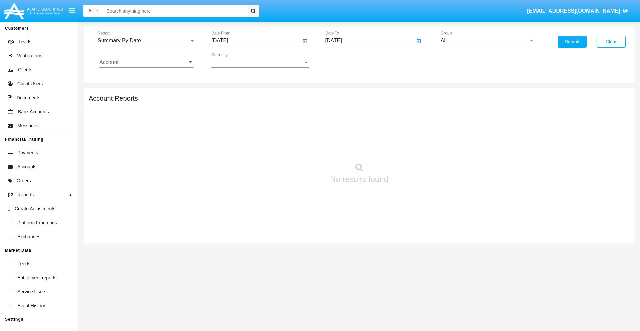
type input "[DATE]"
click at [146, 62] on input "Account" at bounding box center [146, 62] width 94 height 6
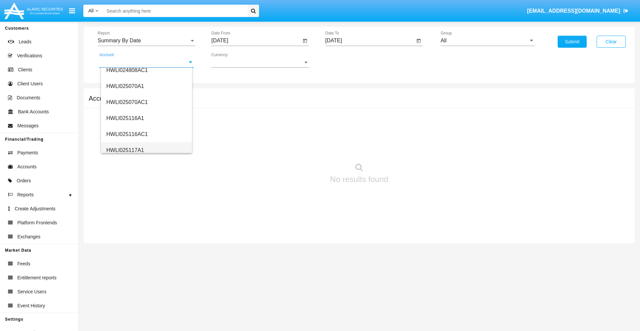
click at [125, 150] on span "HWLI025117A1" at bounding box center [125, 150] width 38 height 6
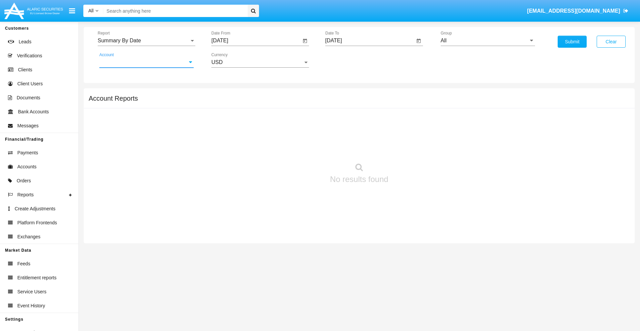
type input "HWLI025117A1"
click at [572, 42] on button "Submit" at bounding box center [571, 42] width 29 height 12
click at [146, 41] on span "Report" at bounding box center [144, 41] width 92 height 6
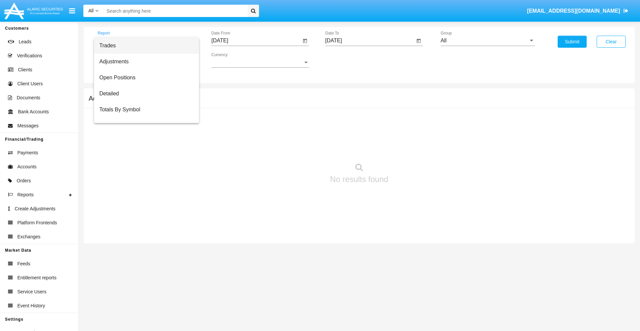
click at [144, 150] on span "Fees By Destination" at bounding box center [146, 158] width 94 height 16
click at [256, 41] on input "[DATE]" at bounding box center [256, 41] width 90 height 6
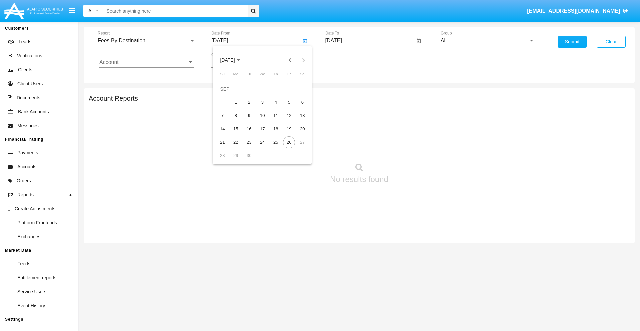
click at [233, 60] on span "[DATE]" at bounding box center [227, 60] width 15 height 5
click at [251, 134] on div "2019" at bounding box center [250, 134] width 21 height 12
click at [227, 94] on div "JAN" at bounding box center [227, 94] width 21 height 12
click at [249, 102] on div "1" at bounding box center [249, 102] width 12 height 12
type input "[DATE]"
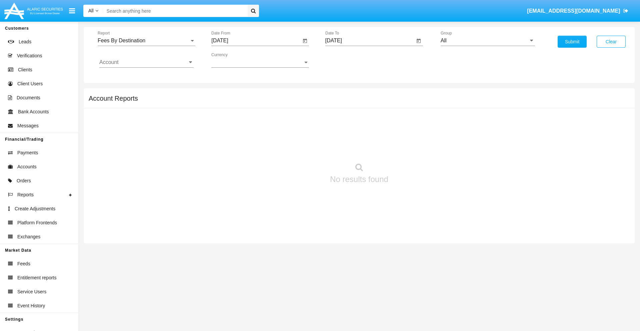
click at [369, 41] on input "[DATE]" at bounding box center [370, 41] width 90 height 6
click at [346, 60] on span "[DATE]" at bounding box center [341, 60] width 15 height 5
click at [364, 134] on div "2019" at bounding box center [364, 134] width 21 height 12
click at [341, 94] on div "JAN" at bounding box center [340, 94] width 21 height 12
click at [362, 102] on div "1" at bounding box center [363, 102] width 12 height 12
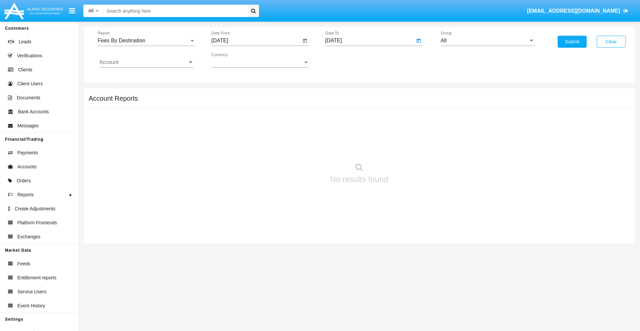
type input "[DATE]"
click at [146, 62] on input "Account" at bounding box center [146, 62] width 94 height 6
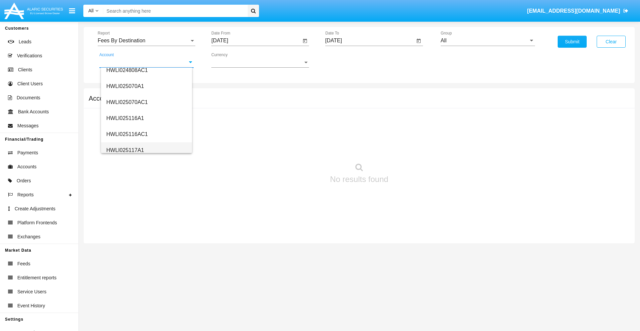
click at [125, 150] on span "HWLI025117A1" at bounding box center [125, 150] width 38 height 6
type input "HWLI025117A1"
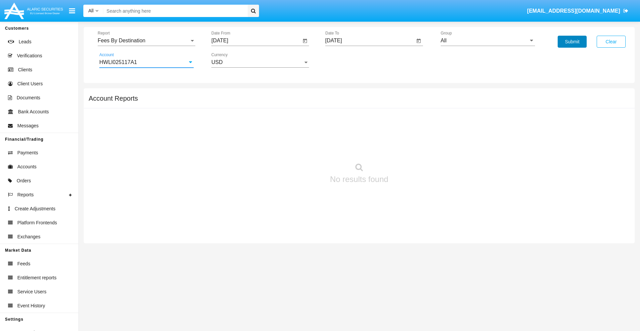
click at [572, 42] on button "Submit" at bounding box center [571, 42] width 29 height 12
click at [146, 41] on span "Report" at bounding box center [144, 41] width 92 height 6
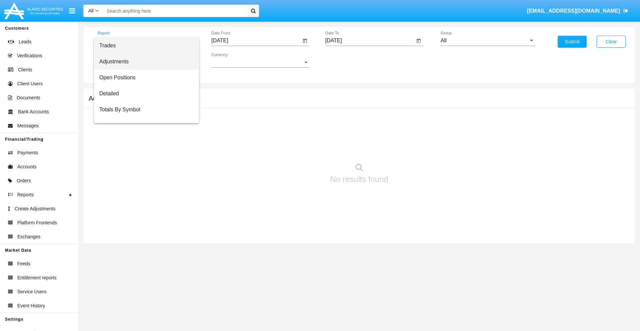
click at [144, 62] on span "Adjustments" at bounding box center [146, 62] width 94 height 16
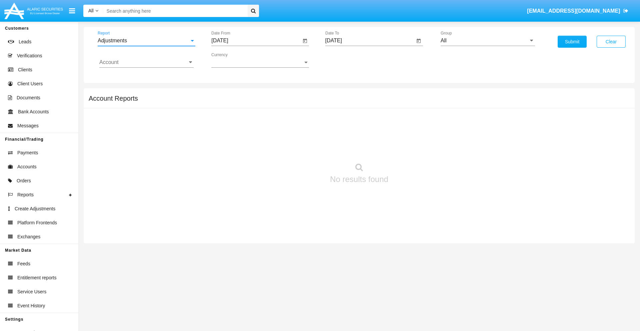
click at [256, 41] on input "[DATE]" at bounding box center [256, 41] width 90 height 6
click at [233, 60] on span "[DATE]" at bounding box center [227, 60] width 15 height 5
click at [297, 147] on div "2025" at bounding box center [297, 147] width 21 height 12
click at [297, 107] on div "AUG" at bounding box center [297, 107] width 21 height 12
click at [249, 142] on div "26" at bounding box center [249, 142] width 12 height 12
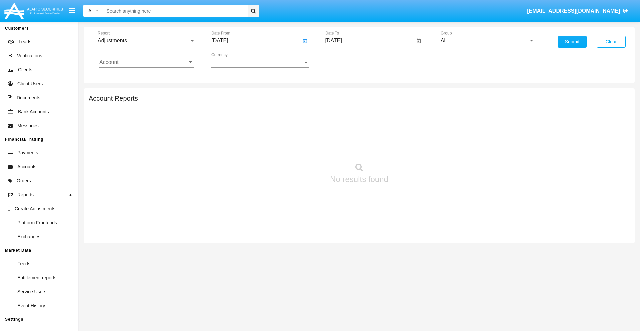
type input "08/26/25"
click at [369, 41] on input "[DATE]" at bounding box center [370, 41] width 90 height 6
click at [346, 60] on span "[DATE]" at bounding box center [341, 60] width 15 height 5
click at [411, 147] on div "2025" at bounding box center [410, 147] width 21 height 12
click at [341, 121] on div "SEP" at bounding box center [340, 121] width 21 height 12
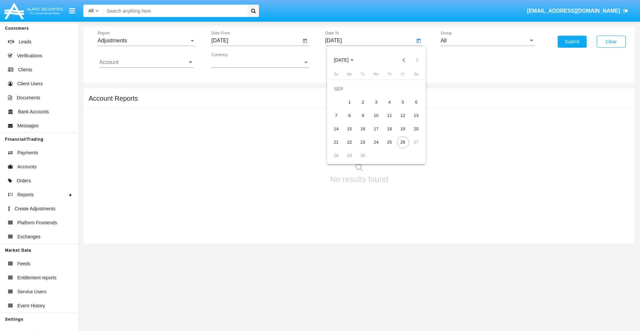
click at [402, 142] on div "26" at bounding box center [403, 142] width 12 height 12
type input "[DATE]"
click at [487, 41] on input "All" at bounding box center [487, 41] width 94 height 6
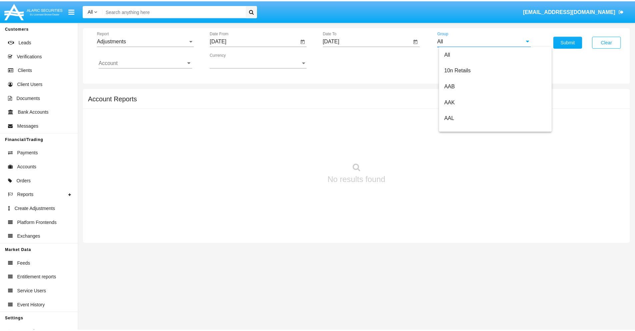
scroll to position [149, 0]
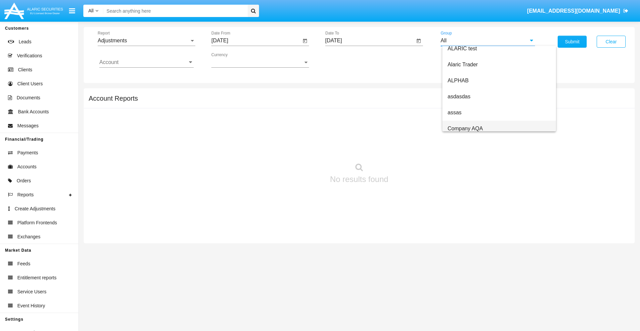
click at [465, 128] on span "Company AQA" at bounding box center [464, 129] width 35 height 6
type input "Company AQA"
click at [146, 62] on input "Account" at bounding box center [146, 62] width 94 height 6
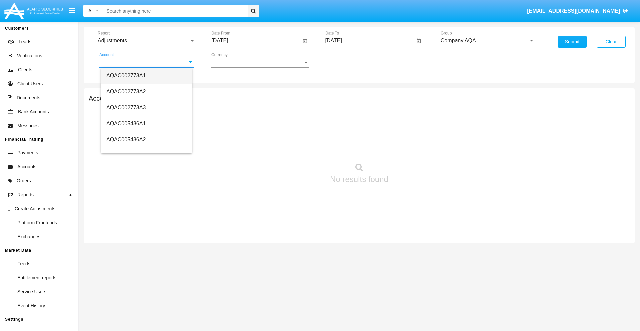
click at [126, 75] on span "AQAC002773A1" at bounding box center [125, 76] width 39 height 6
type input "AQAC002773A1"
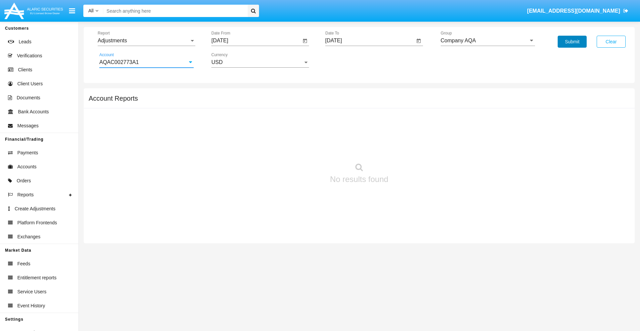
click at [572, 42] on button "Submit" at bounding box center [571, 42] width 29 height 12
click at [146, 41] on span "Report" at bounding box center [144, 41] width 92 height 6
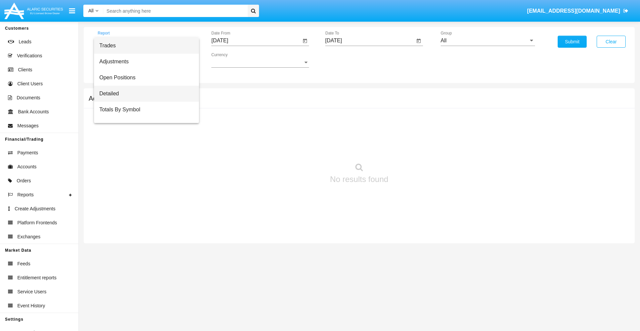
click at [144, 94] on span "Detailed" at bounding box center [146, 94] width 94 height 16
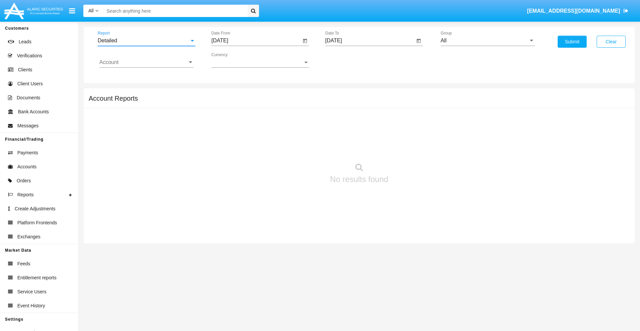
click at [256, 41] on input "[DATE]" at bounding box center [256, 41] width 90 height 6
click at [233, 60] on span "[DATE]" at bounding box center [227, 60] width 15 height 5
click at [297, 147] on div "2025" at bounding box center [297, 147] width 21 height 12
click at [227, 121] on div "SEP" at bounding box center [227, 121] width 21 height 12
click at [249, 129] on div "16" at bounding box center [249, 129] width 12 height 12
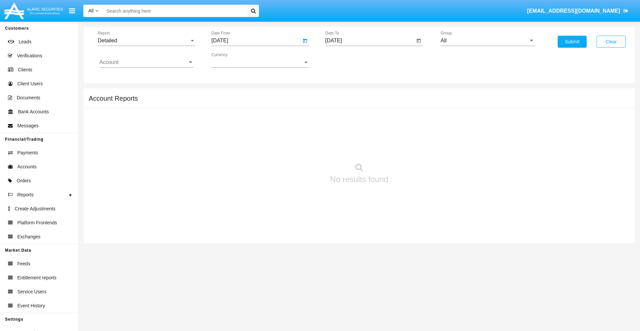
type input "[DATE]"
click at [369, 41] on input "[DATE]" at bounding box center [370, 41] width 90 height 6
click at [346, 60] on span "[DATE]" at bounding box center [341, 60] width 15 height 5
click at [411, 147] on div "2025" at bounding box center [410, 147] width 21 height 12
click at [341, 121] on div "SEP" at bounding box center [340, 121] width 21 height 12
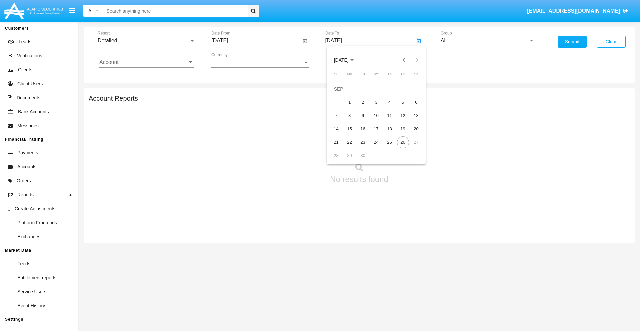
click at [402, 142] on div "26" at bounding box center [403, 142] width 12 height 12
type input "[DATE]"
click at [487, 41] on input "All" at bounding box center [487, 41] width 94 height 6
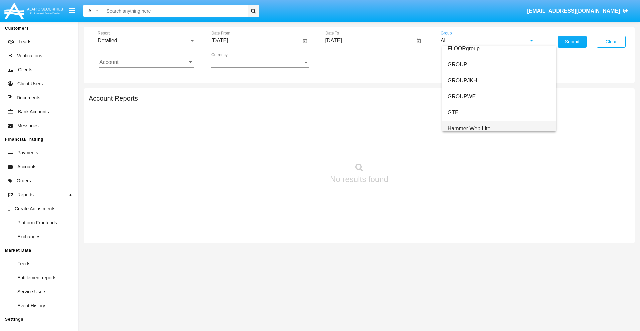
click at [469, 128] on span "Hammer Web Lite" at bounding box center [468, 129] width 43 height 6
type input "Hammer Web Lite"
click at [146, 62] on input "Account" at bounding box center [146, 62] width 94 height 6
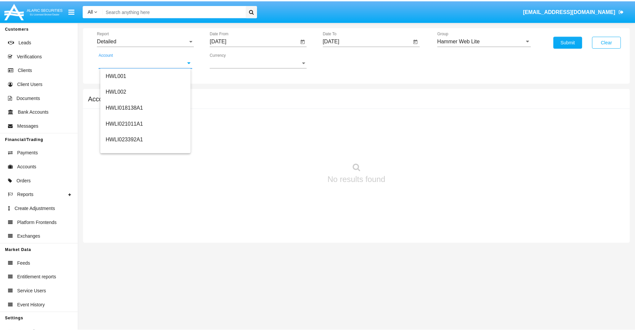
scroll to position [101, 0]
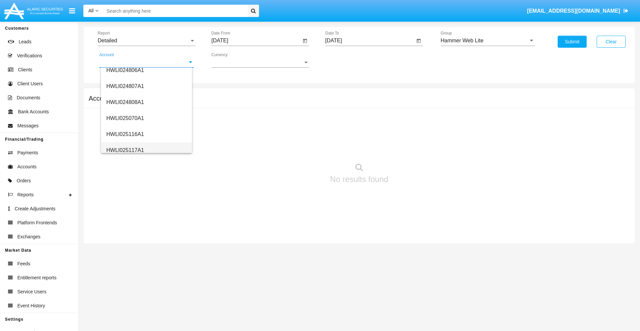
click at [125, 150] on span "HWLI025117A1" at bounding box center [125, 150] width 38 height 6
type input "HWLI025117A1"
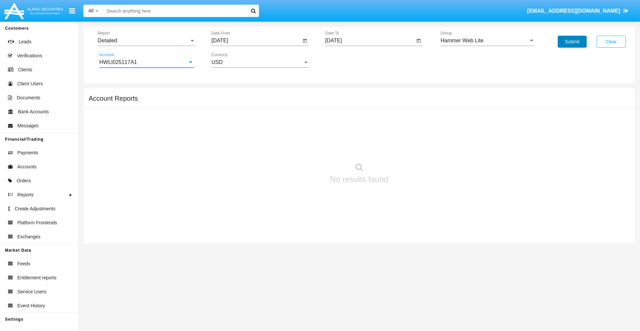
click at [572, 42] on button "Submit" at bounding box center [571, 42] width 29 height 12
click at [146, 41] on span "Report" at bounding box center [144, 41] width 92 height 6
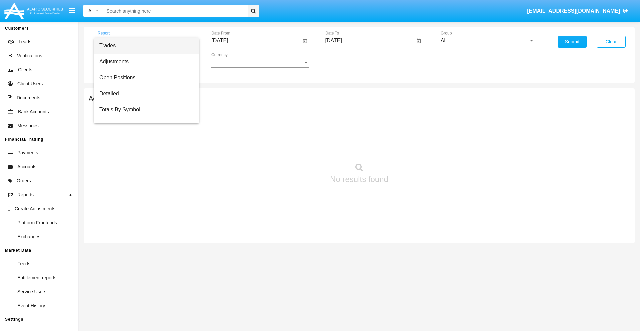
scroll to position [43, 0]
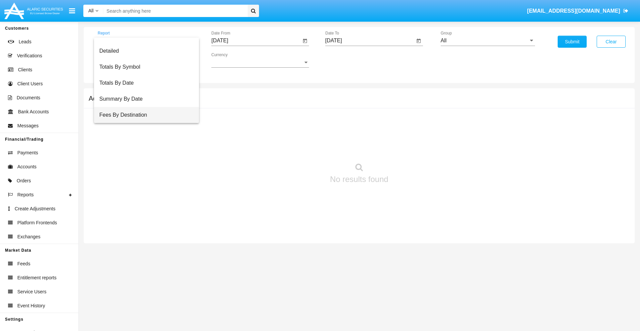
click at [144, 115] on span "Fees By Destination" at bounding box center [146, 115] width 94 height 16
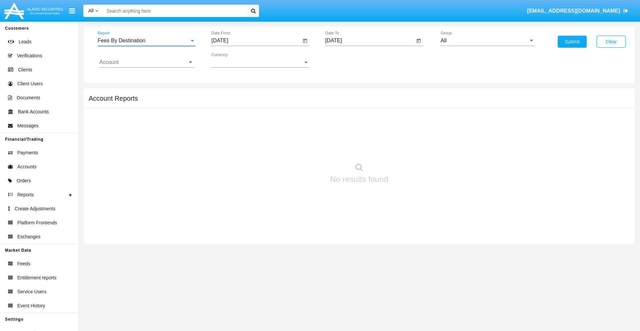
click at [256, 41] on input "[DATE]" at bounding box center [256, 41] width 90 height 6
click at [233, 60] on span "[DATE]" at bounding box center [227, 60] width 15 height 5
click at [297, 147] on div "2025" at bounding box center [297, 147] width 21 height 12
click at [251, 107] on div "JUN" at bounding box center [250, 107] width 21 height 12
click at [276, 142] on div "26" at bounding box center [276, 142] width 12 height 12
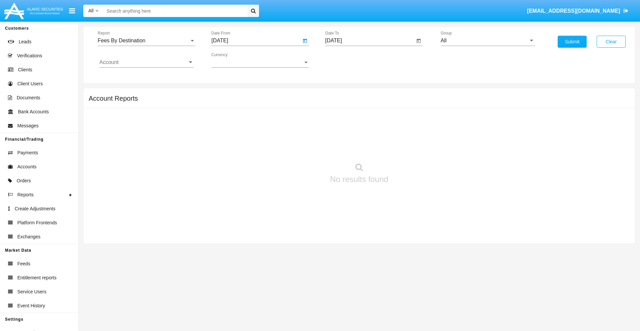
type input "[DATE]"
click at [369, 41] on input "[DATE]" at bounding box center [370, 41] width 90 height 6
click at [346, 60] on span "[DATE]" at bounding box center [341, 60] width 15 height 5
click at [411, 147] on div "2025" at bounding box center [410, 147] width 21 height 12
click at [341, 121] on div "SEP" at bounding box center [340, 121] width 21 height 12
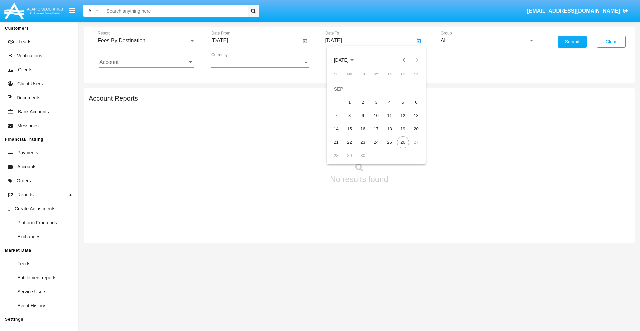
click at [402, 142] on div "26" at bounding box center [403, 142] width 12 height 12
type input "[DATE]"
click at [487, 41] on input "All" at bounding box center [487, 41] width 94 height 6
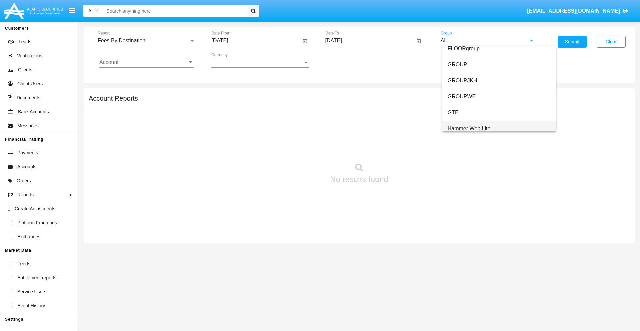
click at [469, 128] on span "Hammer Web Lite" at bounding box center [468, 129] width 43 height 6
type input "Hammer Web Lite"
click at [146, 62] on input "Account" at bounding box center [146, 62] width 94 height 6
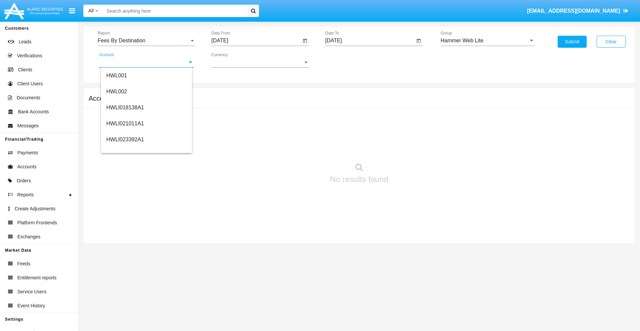
click at [125, 249] on span "HWLI025117A1" at bounding box center [125, 252] width 38 height 6
type input "HWLI025117A1"
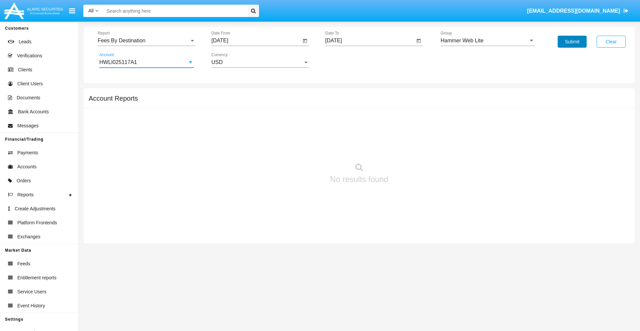
click at [572, 42] on button "Submit" at bounding box center [571, 42] width 29 height 12
click at [146, 41] on span "Report" at bounding box center [144, 41] width 92 height 6
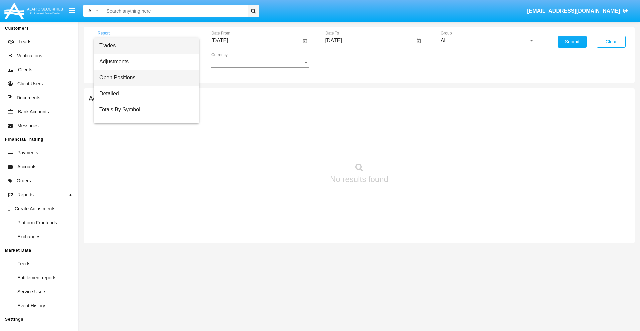
click at [144, 78] on span "Open Positions" at bounding box center [146, 78] width 94 height 16
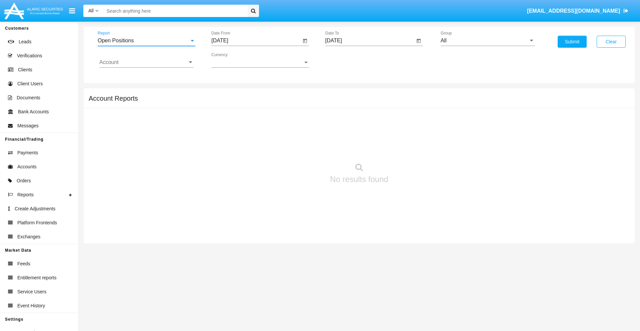
click at [256, 41] on input "[DATE]" at bounding box center [256, 41] width 90 height 6
click at [233, 60] on span "[DATE]" at bounding box center [227, 60] width 15 height 5
click at [297, 147] on div "2025" at bounding box center [297, 147] width 21 height 12
click at [297, 107] on div "AUG" at bounding box center [297, 107] width 21 height 12
click at [249, 142] on div "26" at bounding box center [249, 142] width 12 height 12
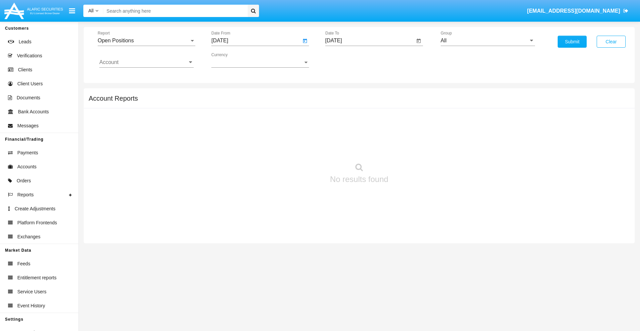
type input "08/26/25"
click at [369, 41] on input "[DATE]" at bounding box center [370, 41] width 90 height 6
click at [346, 60] on span "[DATE]" at bounding box center [341, 60] width 15 height 5
click at [411, 147] on div "2025" at bounding box center [410, 147] width 21 height 12
click at [341, 121] on div "SEP" at bounding box center [340, 121] width 21 height 12
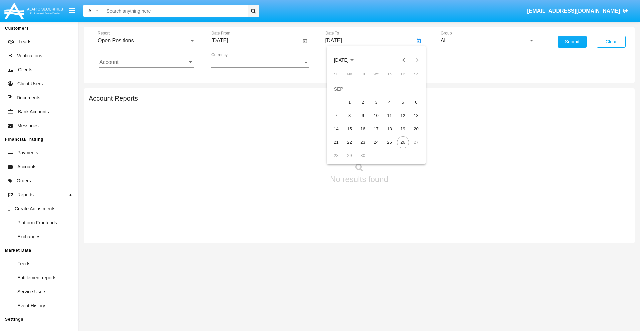
click at [402, 142] on div "26" at bounding box center [403, 142] width 12 height 12
type input "[DATE]"
click at [487, 41] on input "All" at bounding box center [487, 41] width 94 height 6
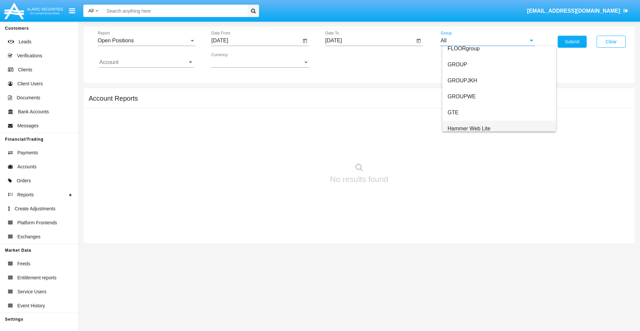
click at [469, 128] on span "Hammer Web Lite" at bounding box center [468, 129] width 43 height 6
type input "Hammer Web Lite"
click at [146, 62] on input "Account" at bounding box center [146, 62] width 94 height 6
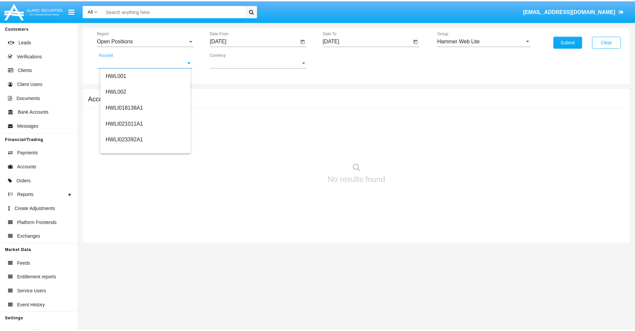
scroll to position [101, 0]
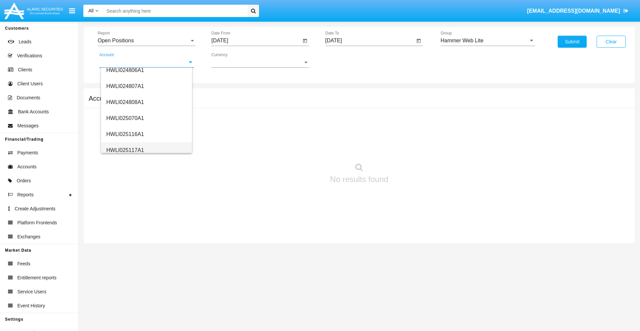
click at [125, 150] on span "HWLI025117A1" at bounding box center [125, 150] width 38 height 6
type input "HWLI025117A1"
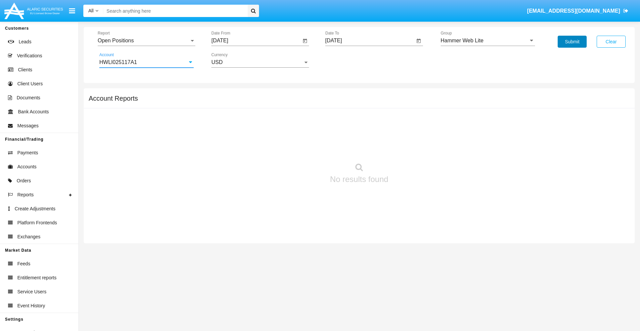
click at [572, 42] on button "Submit" at bounding box center [571, 42] width 29 height 12
click at [146, 41] on span "Report" at bounding box center [144, 41] width 92 height 6
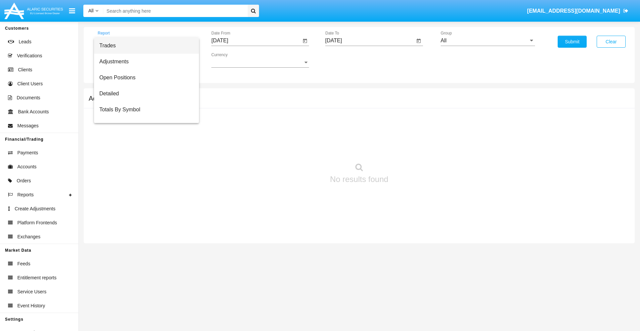
scroll to position [27, 0]
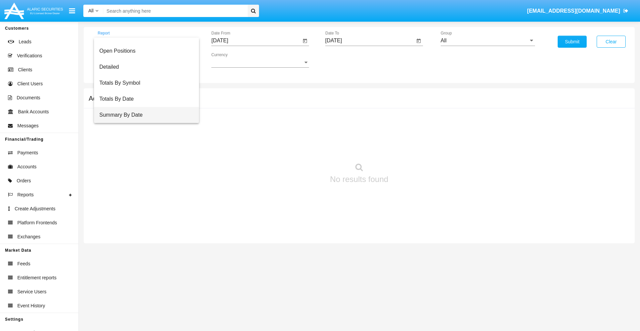
click at [144, 115] on span "Summary By Date" at bounding box center [146, 115] width 94 height 16
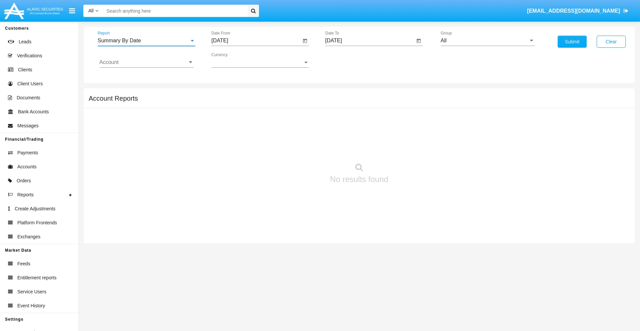
click at [256, 41] on input "[DATE]" at bounding box center [256, 41] width 90 height 6
click at [233, 60] on span "[DATE]" at bounding box center [227, 60] width 15 height 5
click at [297, 147] on div "2025" at bounding box center [297, 147] width 21 height 12
click at [227, 121] on div "SEP" at bounding box center [227, 121] width 21 height 12
click at [276, 115] on div "11" at bounding box center [276, 116] width 12 height 12
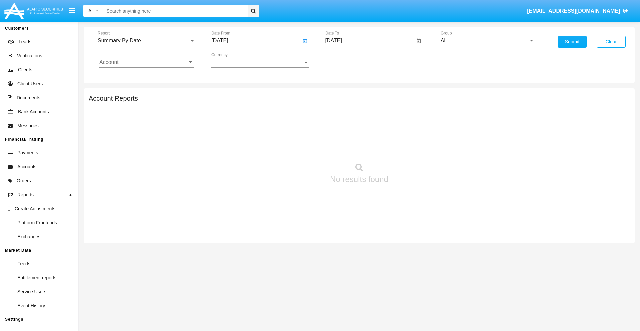
type input "[DATE]"
click at [369, 41] on input "[DATE]" at bounding box center [370, 41] width 90 height 6
click at [346, 60] on span "[DATE]" at bounding box center [341, 60] width 15 height 5
click at [411, 147] on div "2025" at bounding box center [410, 147] width 21 height 12
click at [341, 121] on div "SEP" at bounding box center [340, 121] width 21 height 12
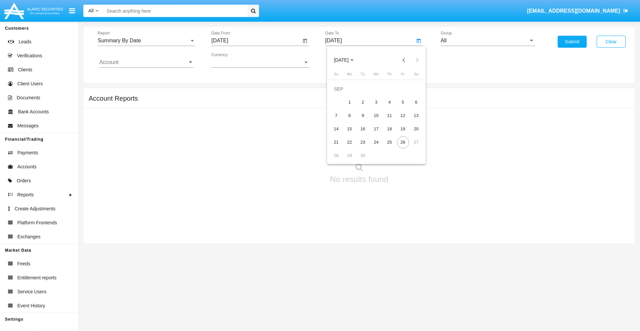
click at [402, 142] on div "26" at bounding box center [403, 142] width 12 height 12
type input "[DATE]"
click at [487, 41] on input "All" at bounding box center [487, 41] width 94 height 6
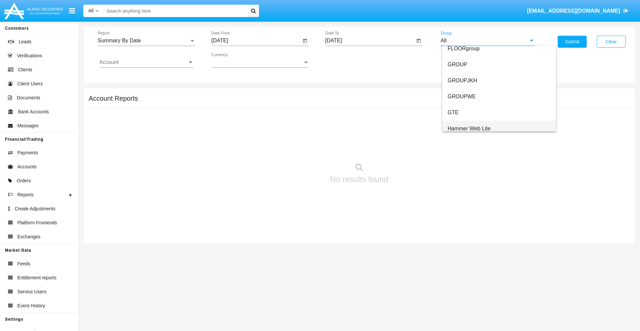
click at [469, 128] on span "Hammer Web Lite" at bounding box center [468, 129] width 43 height 6
type input "Hammer Web Lite"
click at [146, 62] on input "Account" at bounding box center [146, 62] width 94 height 6
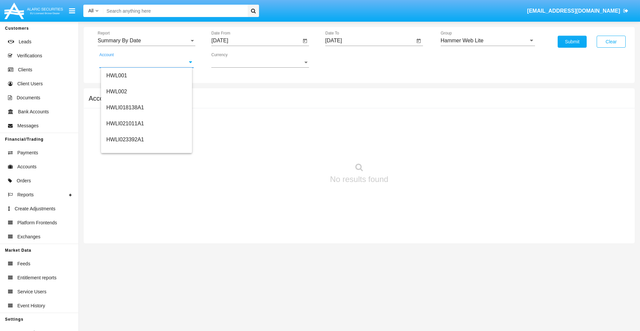
click at [125, 249] on span "HWLI025117A1" at bounding box center [125, 252] width 38 height 6
type input "HWLI025117A1"
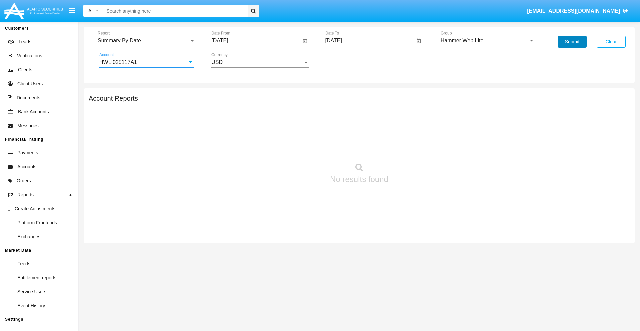
click at [572, 42] on button "Submit" at bounding box center [571, 42] width 29 height 12
click at [146, 41] on span "Report" at bounding box center [144, 41] width 92 height 6
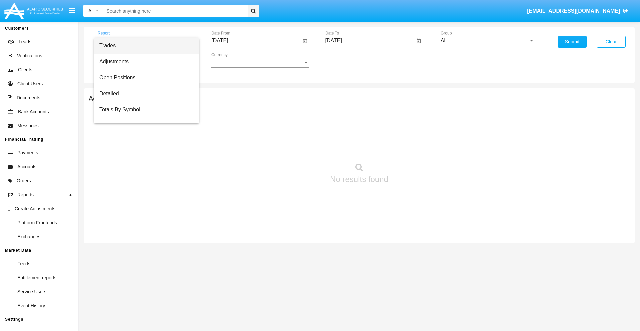
scroll to position [11, 0]
click at [144, 115] on span "Totals By Date" at bounding box center [146, 115] width 94 height 16
click at [256, 41] on input "[DATE]" at bounding box center [256, 41] width 90 height 6
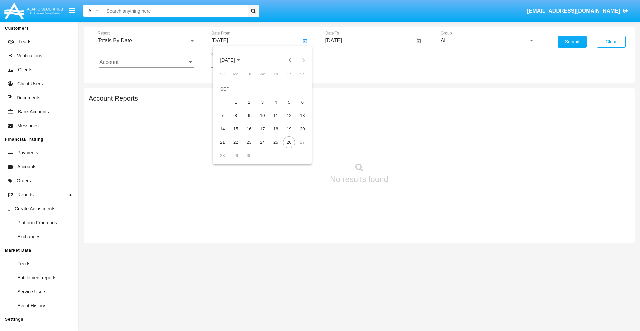
click at [233, 60] on span "[DATE]" at bounding box center [227, 60] width 15 height 5
click at [297, 147] on div "2025" at bounding box center [297, 147] width 21 height 12
click at [227, 121] on div "SEP" at bounding box center [227, 121] width 21 height 12
click at [276, 115] on div "11" at bounding box center [276, 116] width 12 height 12
type input "09/11/25"
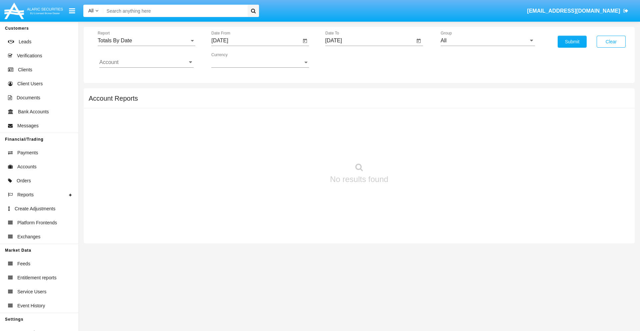
click at [369, 41] on input "[DATE]" at bounding box center [370, 41] width 90 height 6
click at [346, 60] on span "[DATE]" at bounding box center [341, 60] width 15 height 5
click at [411, 147] on div "2025" at bounding box center [410, 147] width 21 height 12
click at [341, 121] on div "SEP" at bounding box center [340, 121] width 21 height 12
click at [402, 142] on div "26" at bounding box center [403, 142] width 12 height 12
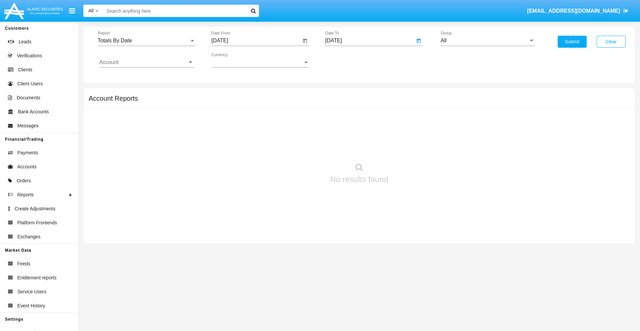
type input "[DATE]"
click at [487, 41] on input "All" at bounding box center [487, 41] width 94 height 6
type input "Hammer Web Lite"
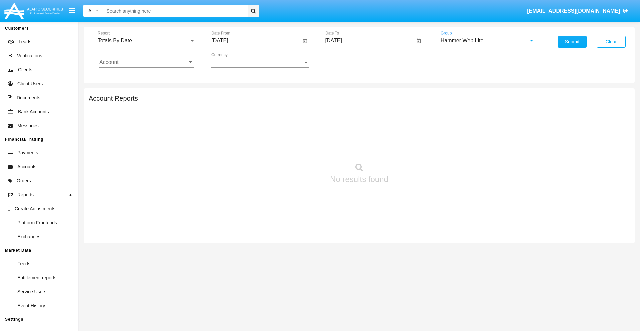
click at [146, 62] on input "Account" at bounding box center [146, 62] width 94 height 6
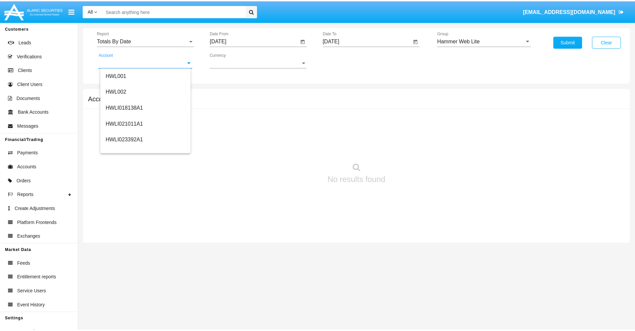
scroll to position [101, 0]
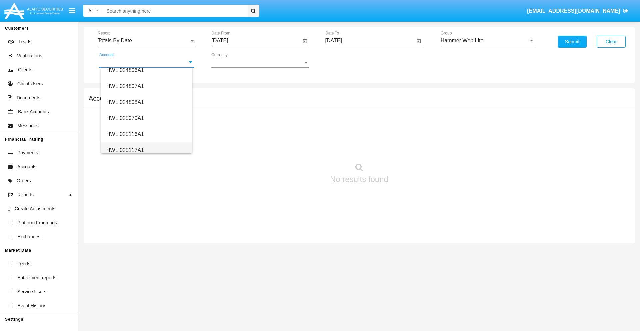
click at [125, 150] on span "HWLI025117A1" at bounding box center [125, 150] width 38 height 6
type input "HWLI025117A1"
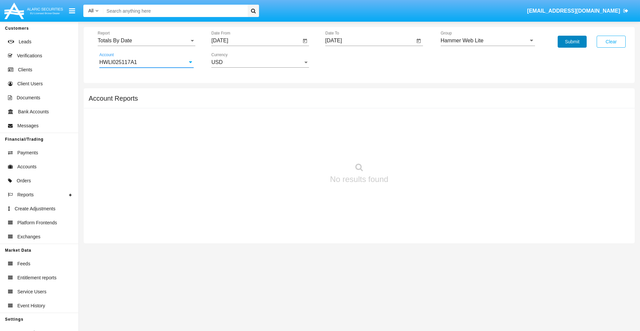
click at [572, 42] on button "Submit" at bounding box center [571, 42] width 29 height 12
click at [146, 41] on span "Report" at bounding box center [144, 41] width 92 height 6
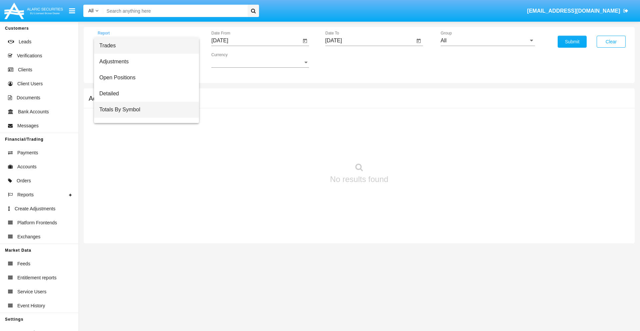
click at [144, 110] on span "Totals By Symbol" at bounding box center [146, 110] width 94 height 16
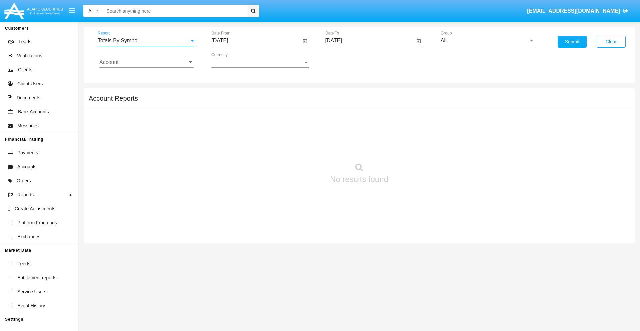
click at [256, 41] on input "[DATE]" at bounding box center [256, 41] width 90 height 6
click at [233, 60] on span "[DATE]" at bounding box center [227, 60] width 15 height 5
click at [297, 147] on div "2025" at bounding box center [297, 147] width 21 height 12
click at [297, 107] on div "AUG" at bounding box center [297, 107] width 21 height 12
click at [262, 142] on div "27" at bounding box center [262, 142] width 12 height 12
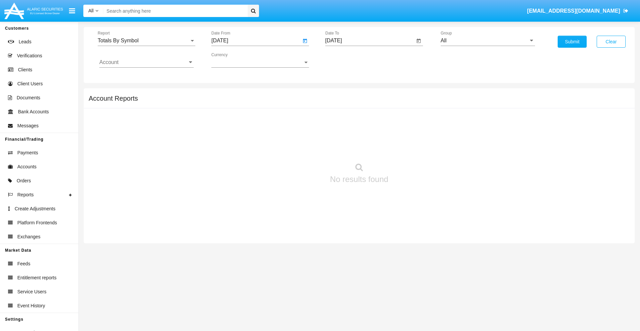
type input "[DATE]"
click at [369, 41] on input "[DATE]" at bounding box center [370, 41] width 90 height 6
click at [346, 60] on span "[DATE]" at bounding box center [341, 60] width 15 height 5
click at [411, 147] on div "2025" at bounding box center [410, 147] width 21 height 12
click at [341, 121] on div "SEP" at bounding box center [340, 121] width 21 height 12
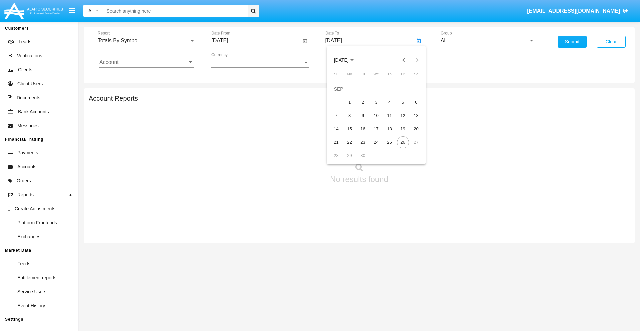
click at [402, 142] on div "26" at bounding box center [403, 142] width 12 height 12
type input "[DATE]"
click at [487, 41] on input "All" at bounding box center [487, 41] width 94 height 6
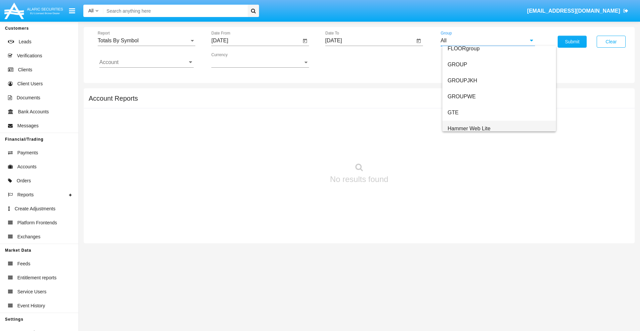
click at [469, 128] on span "Hammer Web Lite" at bounding box center [468, 129] width 43 height 6
type input "Hammer Web Lite"
click at [146, 62] on input "Account" at bounding box center [146, 62] width 94 height 6
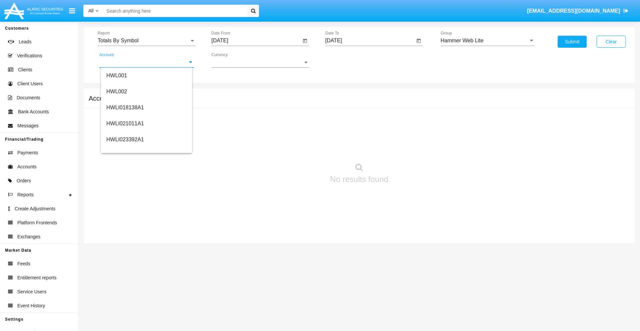
click at [125, 249] on span "HWLI025117A1" at bounding box center [125, 252] width 38 height 6
type input "HWLI025117A1"
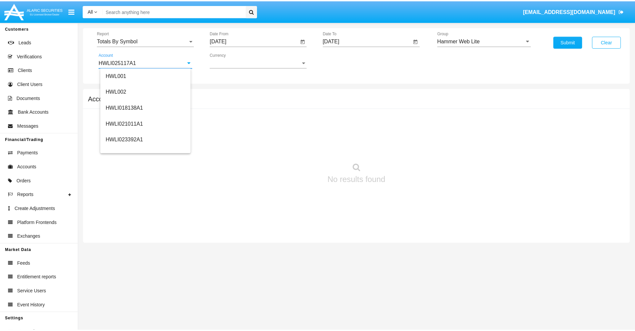
scroll to position [0, 0]
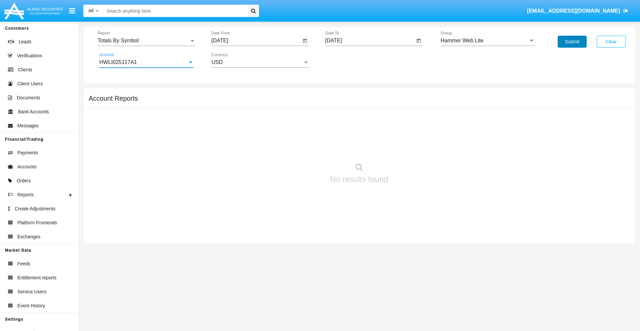
click at [572, 42] on button "Submit" at bounding box center [571, 42] width 29 height 12
click at [146, 41] on span "Report" at bounding box center [144, 41] width 92 height 6
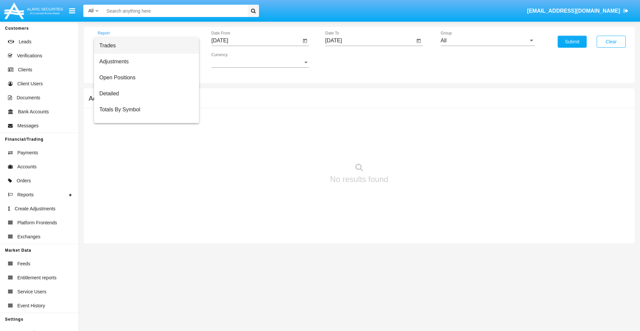
click at [144, 46] on span "Trades" at bounding box center [146, 46] width 94 height 16
click at [256, 41] on input "[DATE]" at bounding box center [256, 41] width 90 height 6
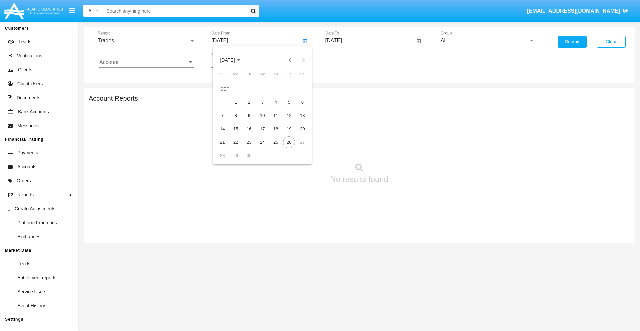
click at [233, 60] on span "[DATE]" at bounding box center [227, 60] width 15 height 5
click at [297, 147] on div "2025" at bounding box center [297, 147] width 21 height 12
click at [251, 107] on div "JUN" at bounding box center [250, 107] width 21 height 12
click at [276, 142] on div "26" at bounding box center [276, 142] width 12 height 12
type input "[DATE]"
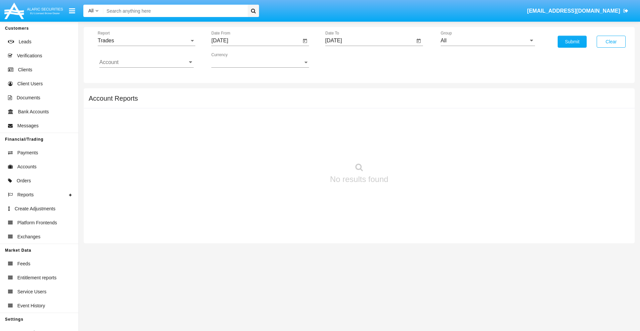
click at [369, 41] on input "[DATE]" at bounding box center [370, 41] width 90 height 6
click at [346, 60] on span "[DATE]" at bounding box center [341, 60] width 15 height 5
click at [411, 147] on div "2025" at bounding box center [410, 147] width 21 height 12
click at [341, 121] on div "SEP" at bounding box center [340, 121] width 21 height 12
click at [402, 142] on div "26" at bounding box center [403, 142] width 12 height 12
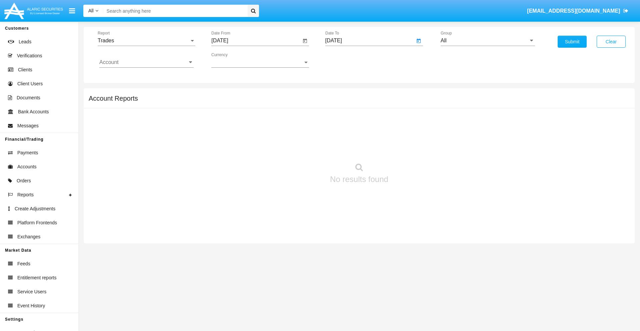
type input "[DATE]"
click at [487, 41] on input "All" at bounding box center [487, 41] width 94 height 6
click at [469, 128] on span "Hammer Web Lite" at bounding box center [468, 129] width 43 height 6
type input "Hammer Web Lite"
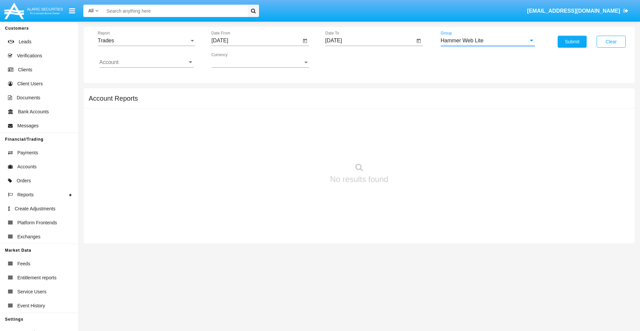
click at [146, 62] on input "Account" at bounding box center [146, 62] width 94 height 6
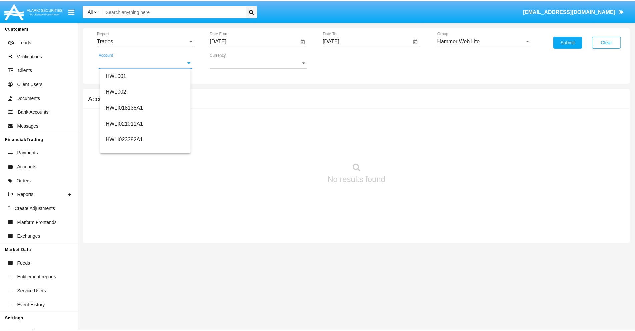
scroll to position [101, 0]
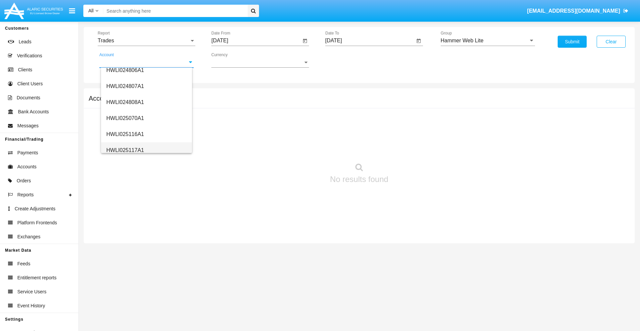
click at [125, 150] on span "HWLI025117A1" at bounding box center [125, 150] width 38 height 6
type input "HWLI025117A1"
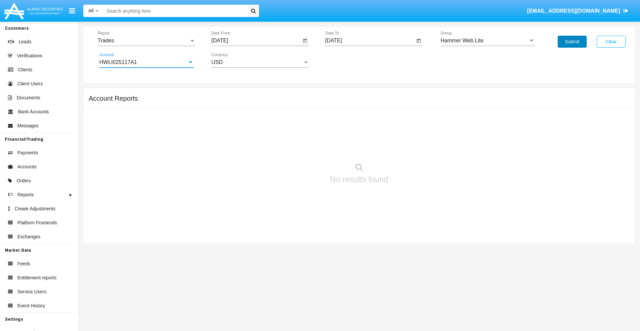
click at [572, 42] on button "Submit" at bounding box center [571, 42] width 29 height 12
click at [146, 41] on span "Report" at bounding box center [144, 41] width 92 height 6
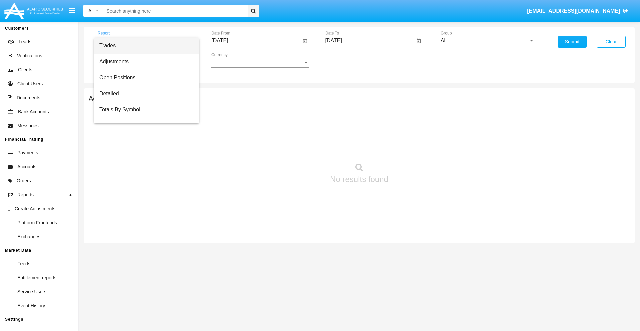
click at [144, 46] on span "Trades" at bounding box center [146, 46] width 94 height 16
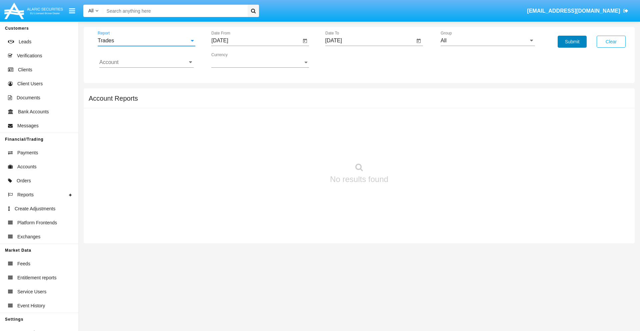
click at [572, 42] on button "Submit" at bounding box center [571, 42] width 29 height 12
click at [146, 41] on span "Report" at bounding box center [144, 41] width 92 height 6
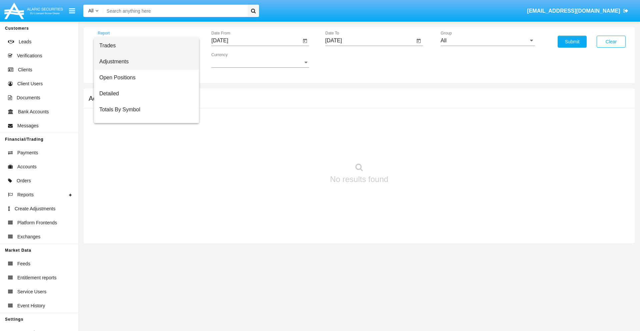
click at [144, 62] on span "Adjustments" at bounding box center [146, 62] width 94 height 16
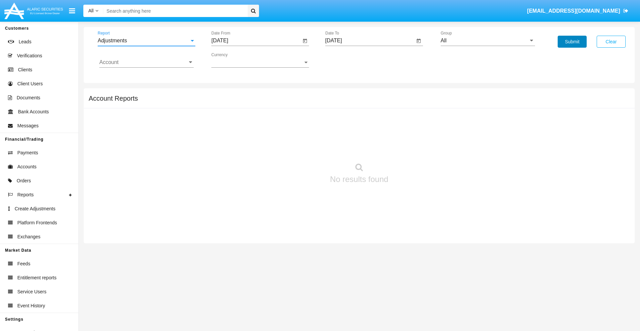
click at [572, 42] on button "Submit" at bounding box center [571, 42] width 29 height 12
click at [146, 41] on span "Report" at bounding box center [144, 41] width 92 height 6
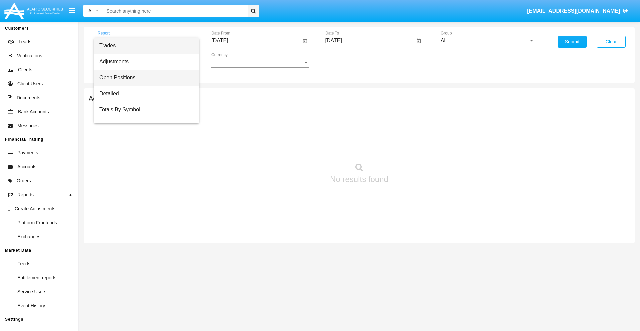
click at [144, 78] on span "Open Positions" at bounding box center [146, 78] width 94 height 16
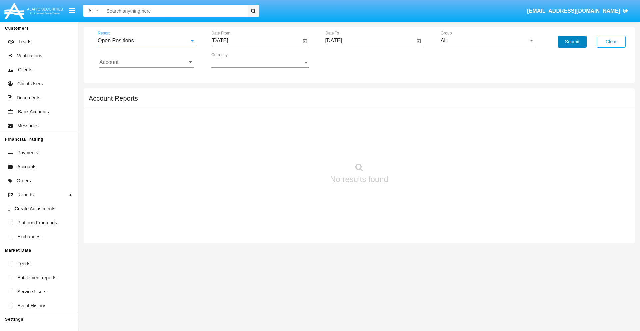
click at [572, 42] on button "Submit" at bounding box center [571, 42] width 29 height 12
click at [146, 41] on span "Report" at bounding box center [144, 41] width 92 height 6
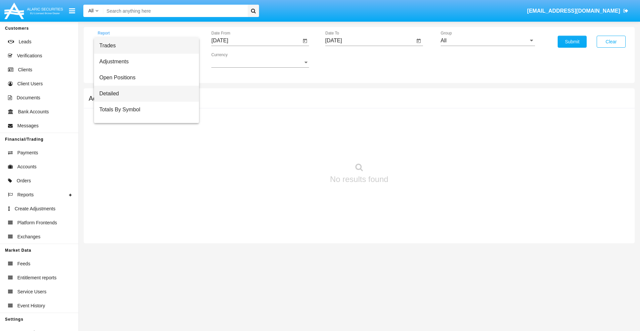
click at [144, 94] on span "Detailed" at bounding box center [146, 94] width 94 height 16
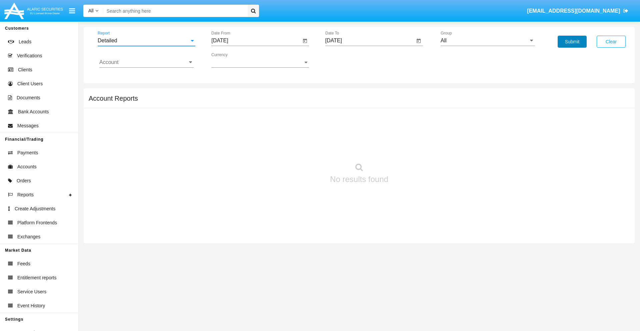
click at [572, 42] on button "Submit" at bounding box center [571, 42] width 29 height 12
click at [146, 41] on span "Report" at bounding box center [144, 41] width 92 height 6
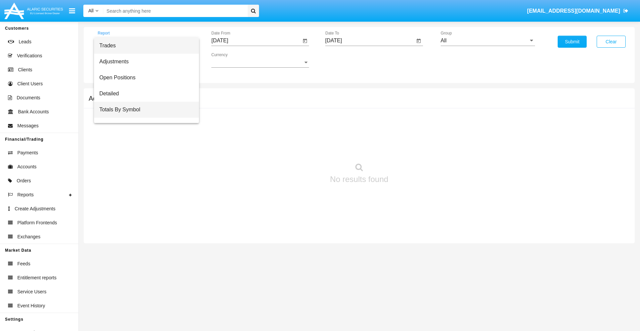
click at [144, 110] on span "Totals By Symbol" at bounding box center [146, 110] width 94 height 16
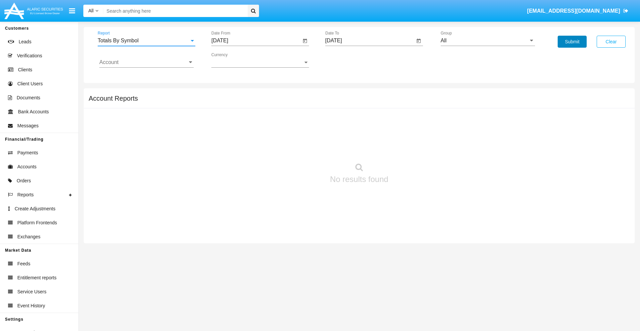
click at [572, 42] on button "Submit" at bounding box center [571, 42] width 29 height 12
click at [146, 41] on span "Report" at bounding box center [144, 41] width 92 height 6
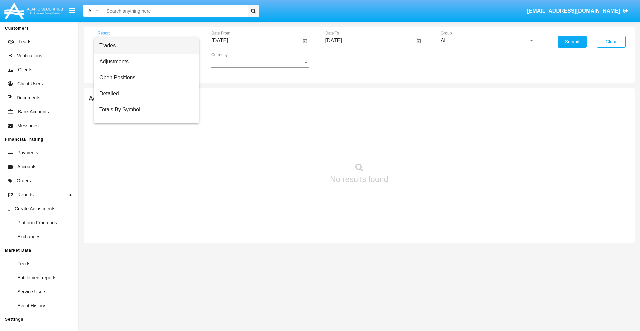
scroll to position [11, 0]
click at [144, 115] on span "Totals By Date" at bounding box center [146, 115] width 94 height 16
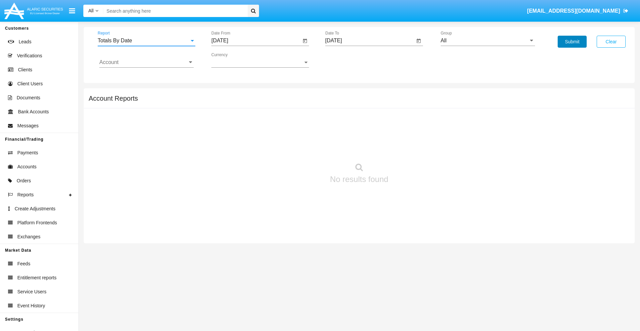
click at [572, 42] on button "Submit" at bounding box center [571, 42] width 29 height 12
click at [146, 41] on span "Report" at bounding box center [144, 41] width 92 height 6
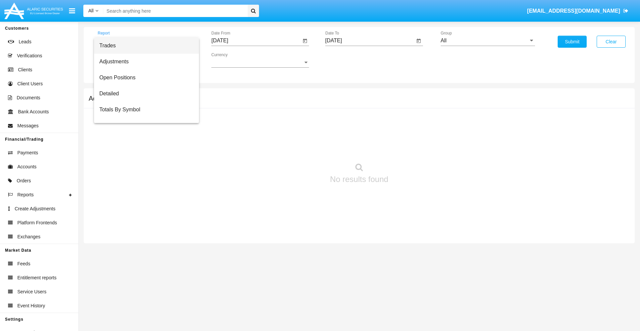
scroll to position [27, 0]
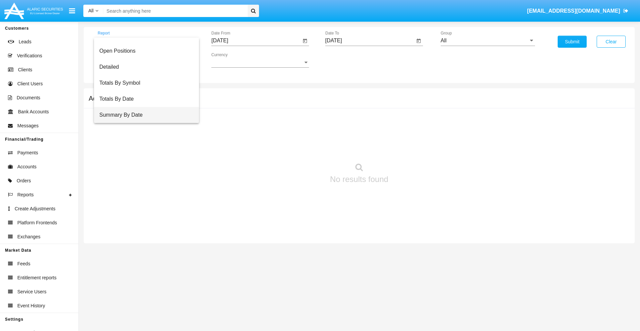
click at [144, 115] on span "Summary By Date" at bounding box center [146, 115] width 94 height 16
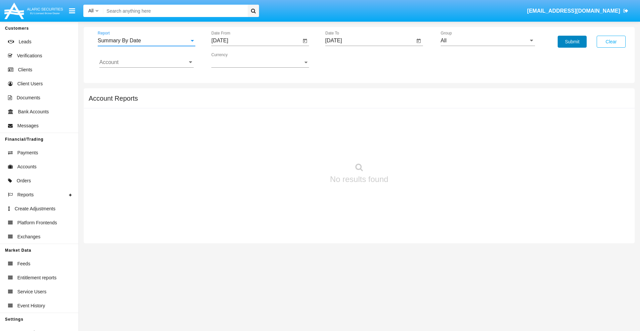
click at [572, 42] on button "Submit" at bounding box center [571, 42] width 29 height 12
